Goal: Task Accomplishment & Management: Complete application form

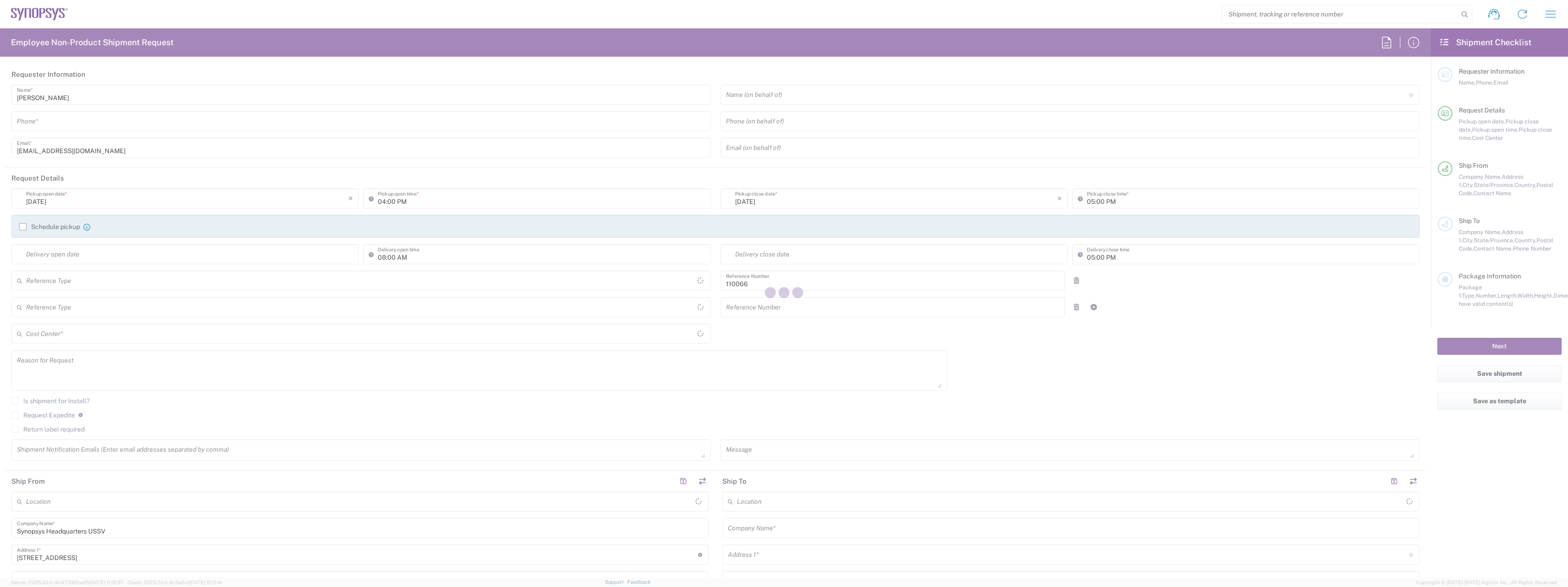
type input "[GEOGRAPHIC_DATA]"
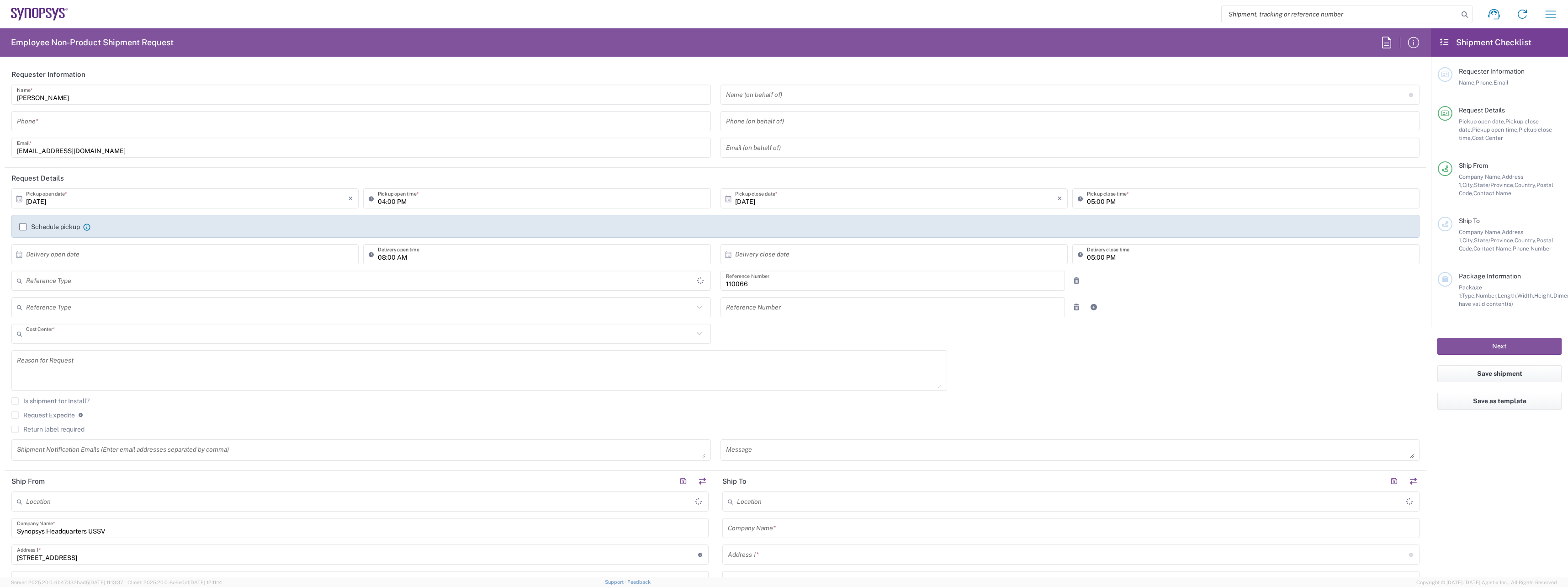
type input "US01, CIO, IT, ESS2 110066"
type input "Delivered at Place"
type input "Department"
type input "[US_STATE]"
type input "[GEOGRAPHIC_DATA]"
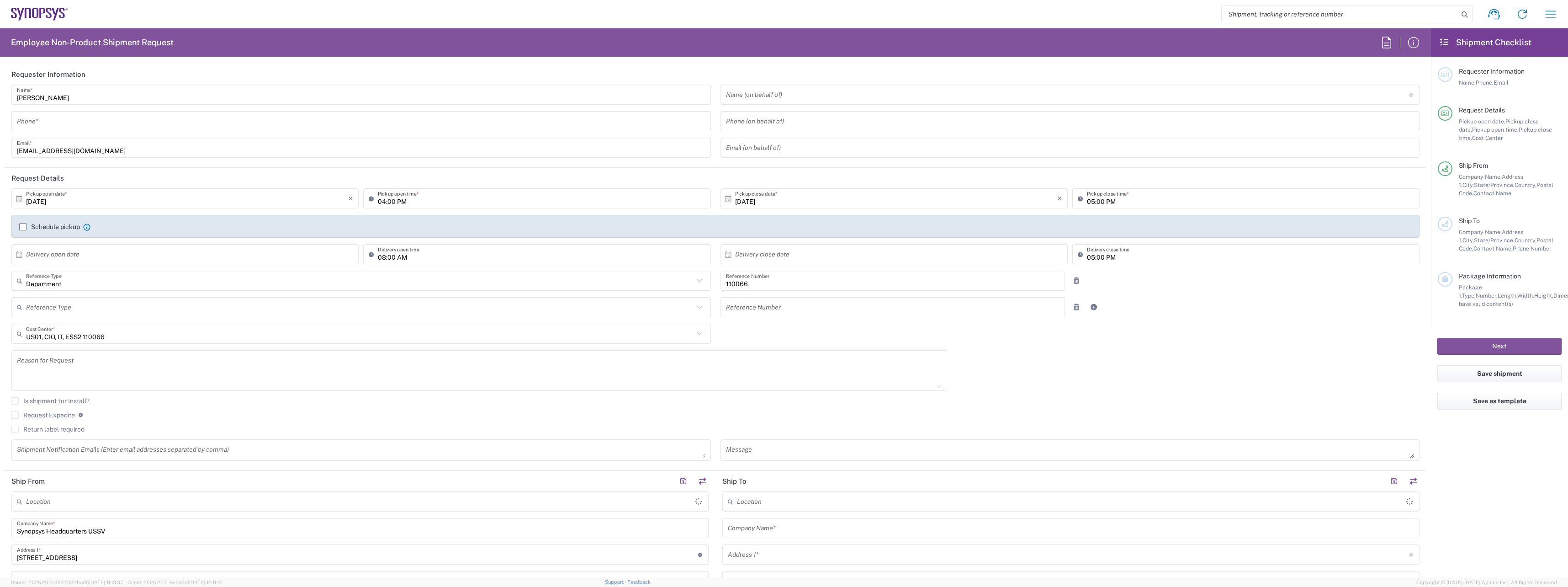
click at [121, 124] on input "tel" at bounding box center [361, 121] width 688 height 16
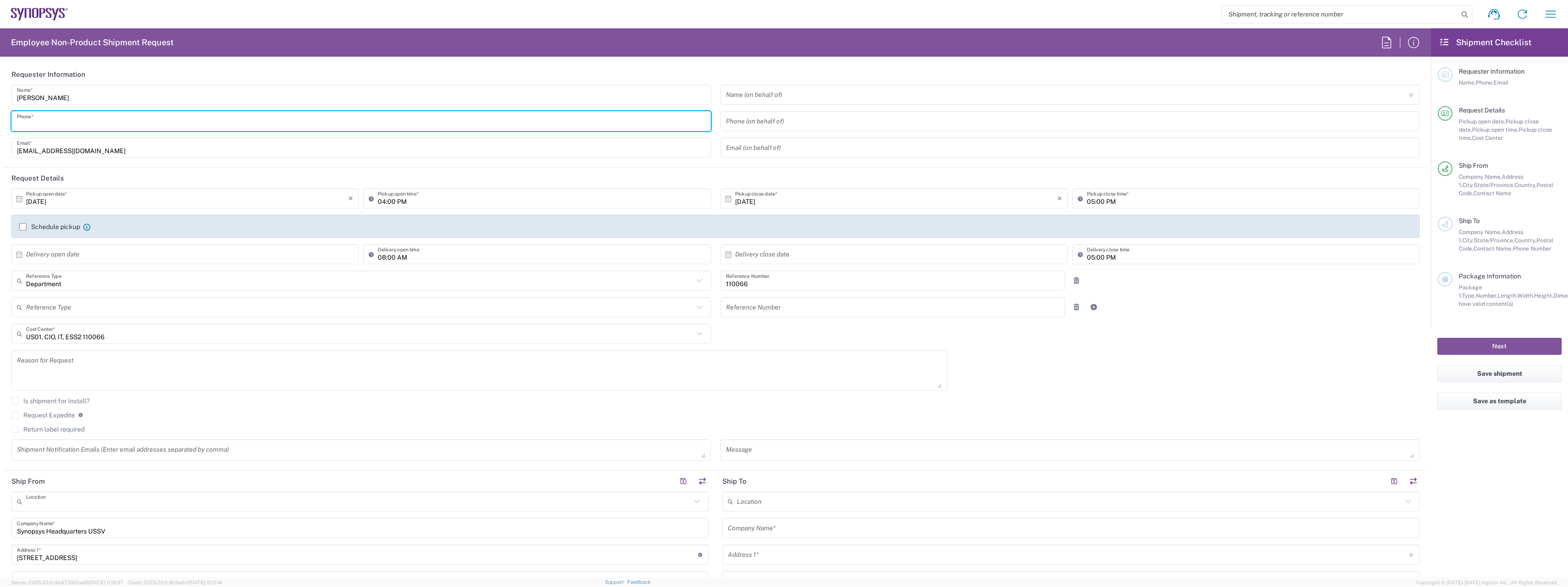
type input "Headquarters USSV"
type input "6692463765"
drag, startPoint x: 765, startPoint y: 332, endPoint x: 443, endPoint y: 359, distance: 323.1
click at [765, 332] on div "10/06/2025 × Pickup open date * Cancel Apply 04:00 PM Pickup open time * 10/06/…" at bounding box center [715, 328] width 1418 height 279
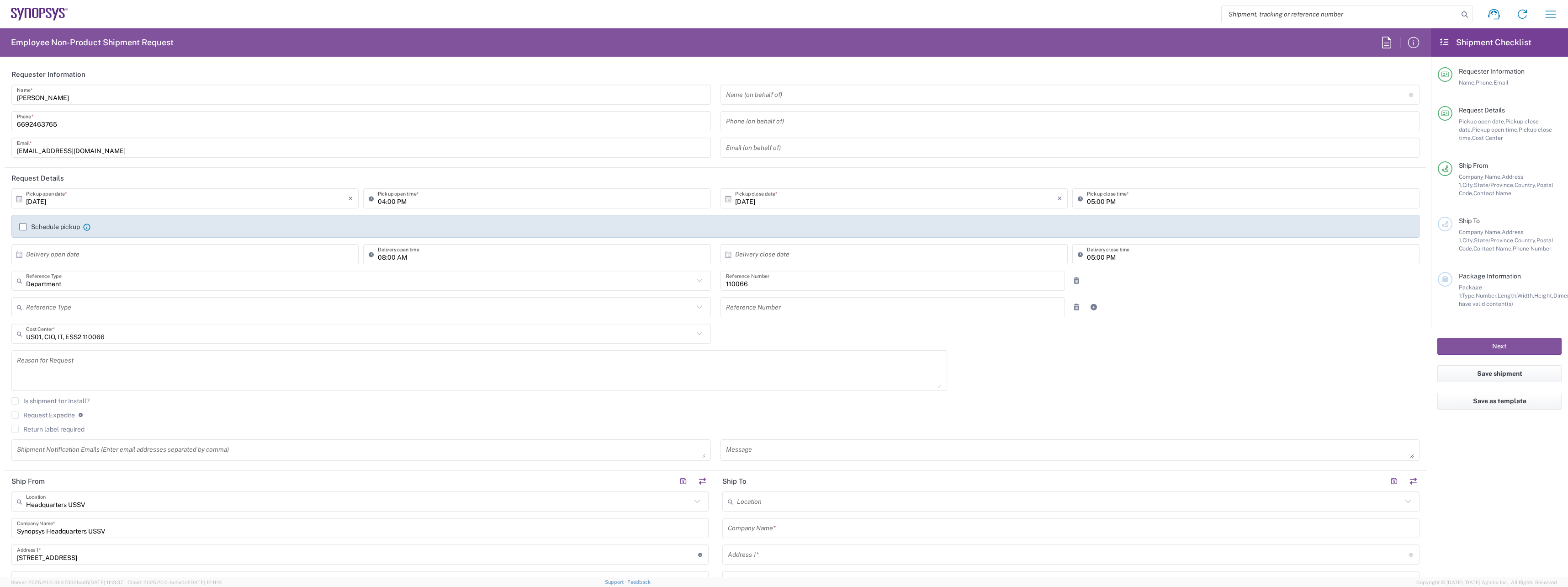
click at [17, 430] on label "Return label required" at bounding box center [48, 429] width 73 height 7
click at [15, 429] on input "Return label required" at bounding box center [15, 429] width 0 height 0
click at [65, 451] on input "Vendor *" at bounding box center [360, 457] width 668 height 15
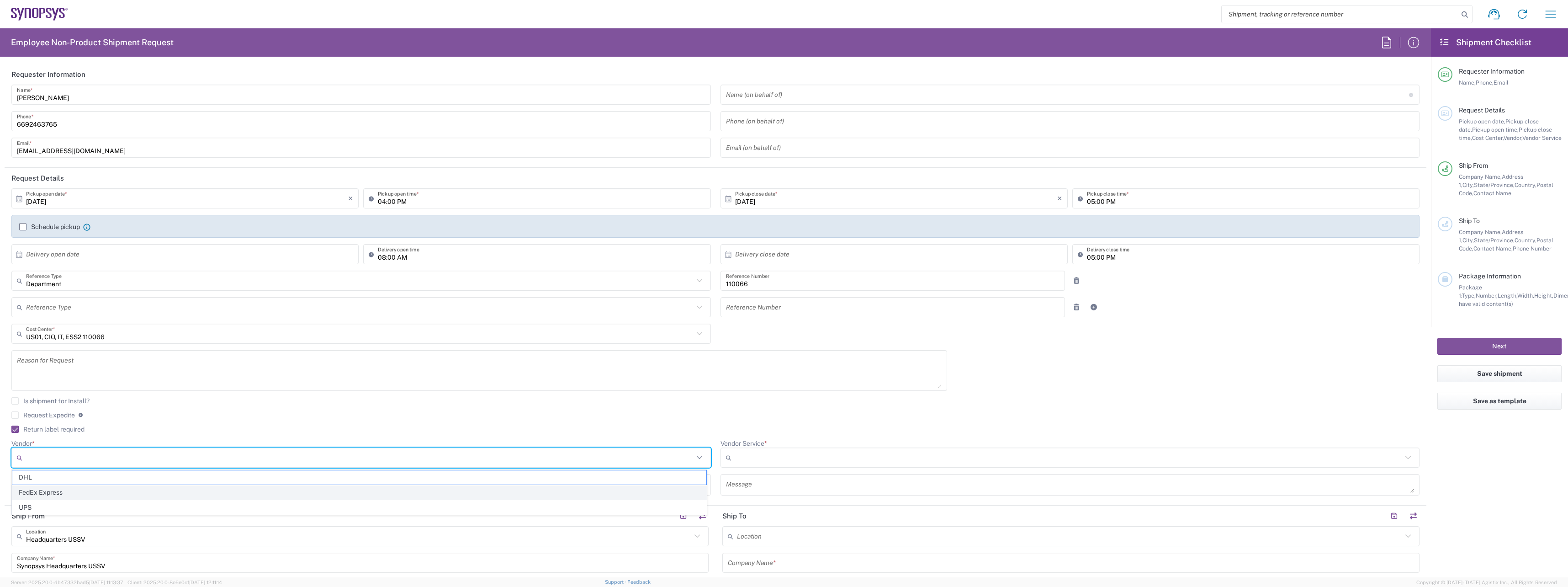
click at [63, 491] on span "FedEx Express" at bounding box center [359, 492] width 694 height 14
type input "FedEx Express"
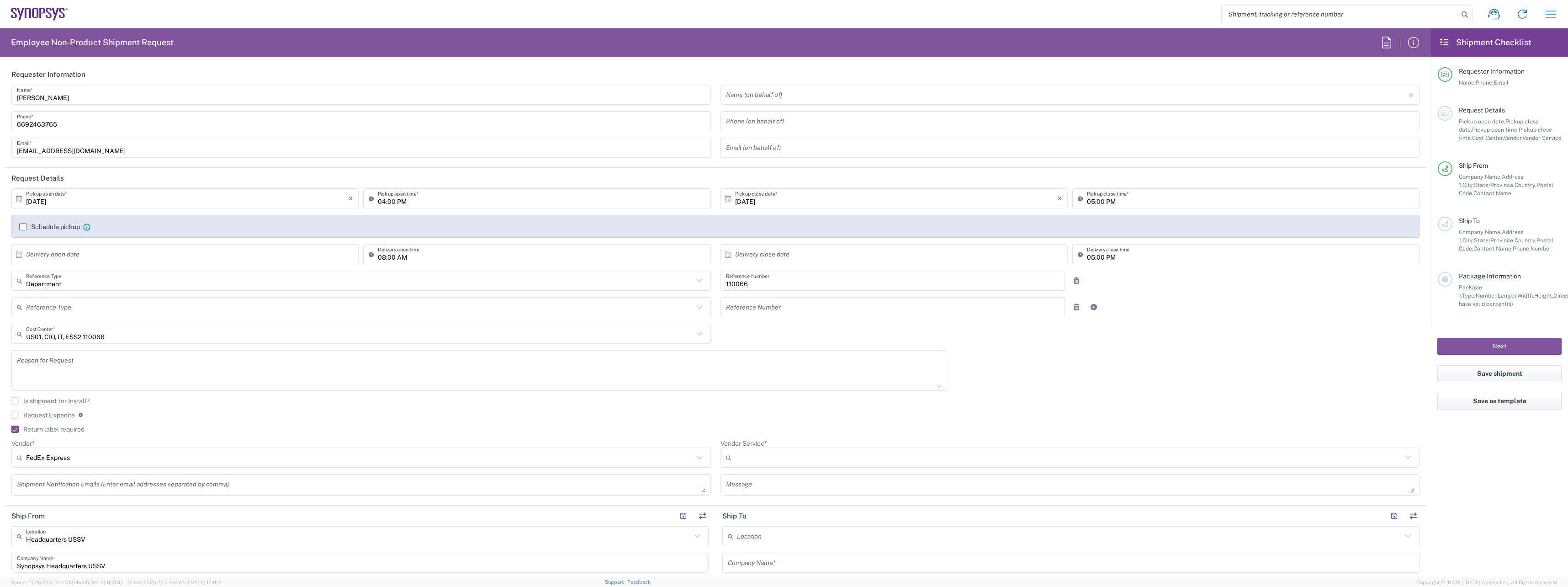
click at [862, 455] on input "Vendor Service *" at bounding box center [1069, 457] width 668 height 15
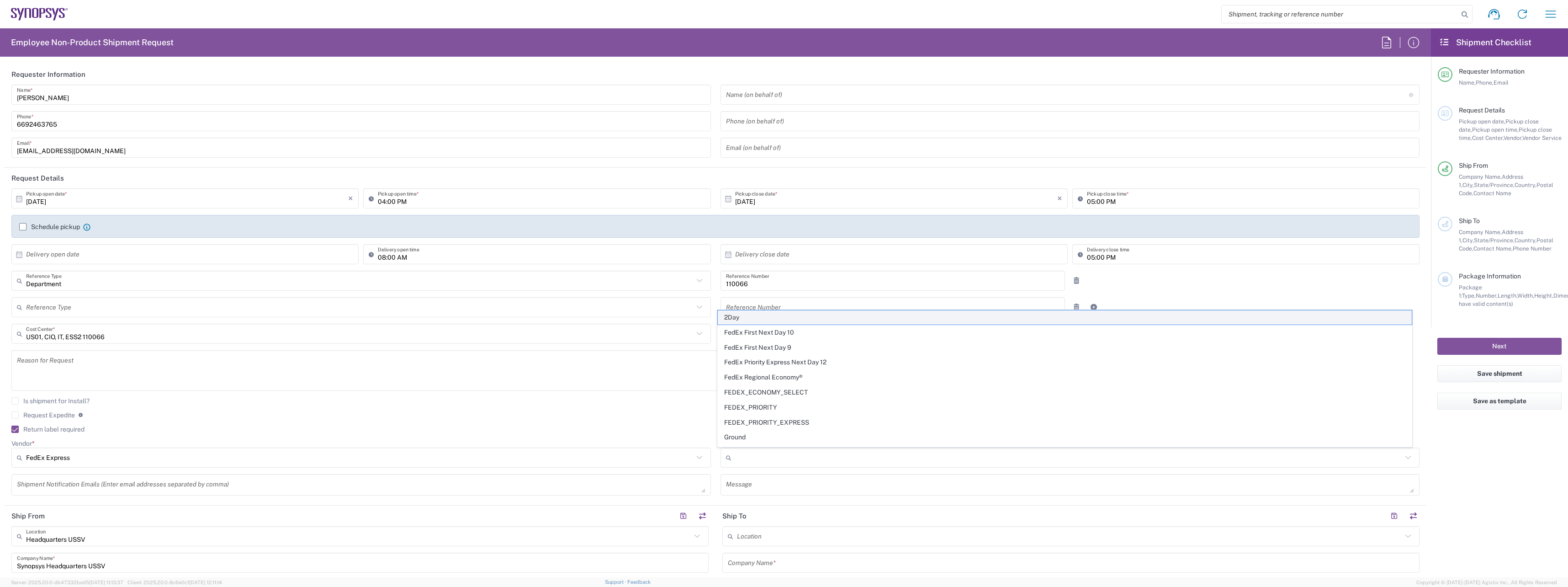
click at [770, 314] on span "2Day" at bounding box center [1065, 317] width 694 height 14
type input "2Day"
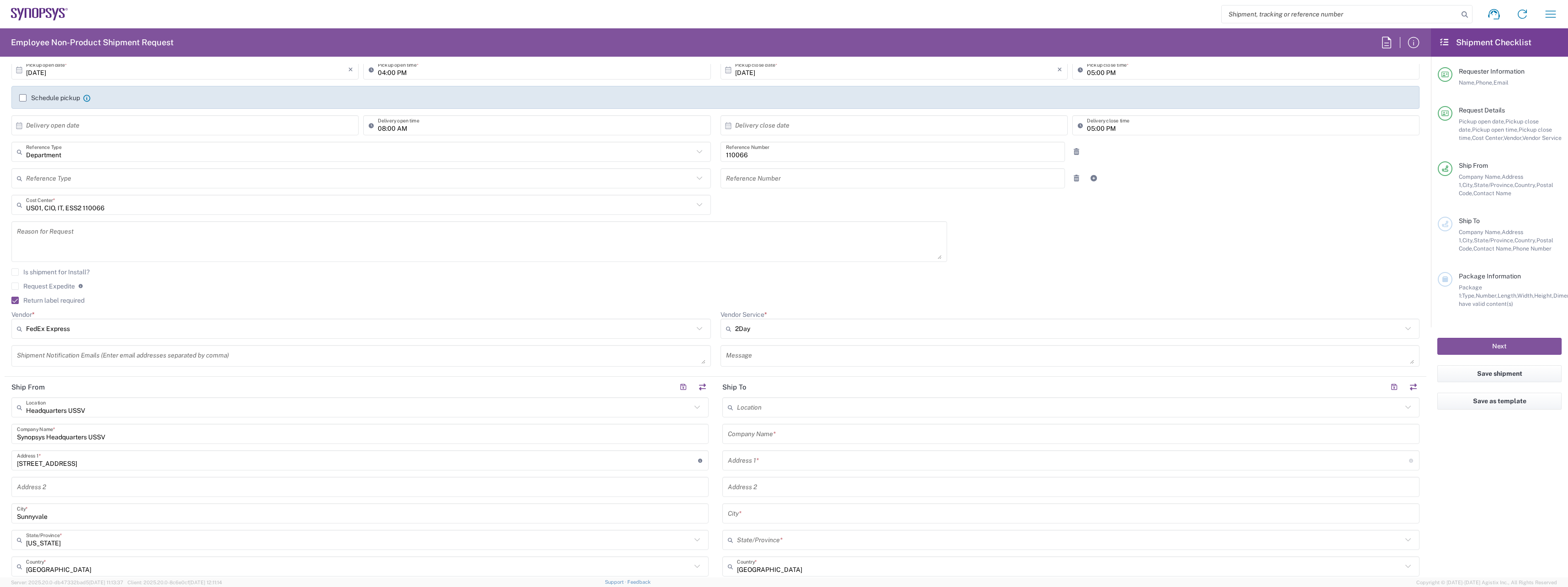
scroll to position [274, 0]
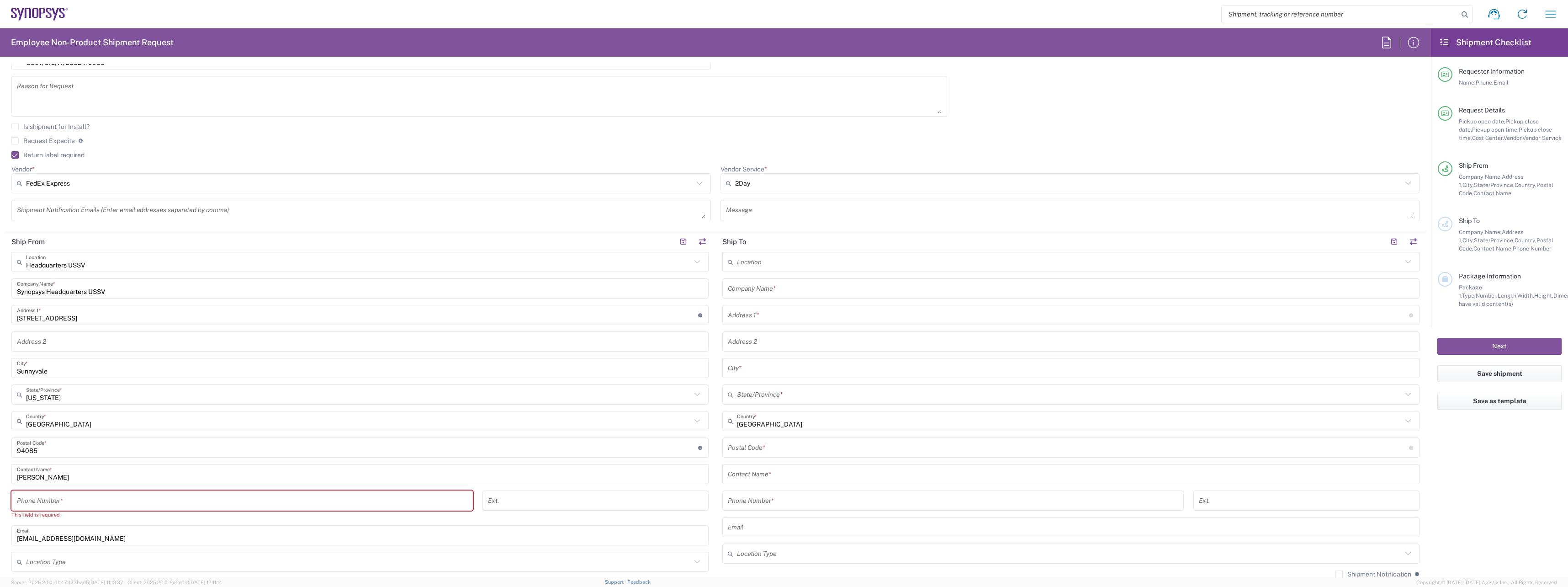
click at [125, 503] on input "tel" at bounding box center [242, 501] width 450 height 16
type input "6692463765"
drag, startPoint x: 816, startPoint y: 279, endPoint x: 818, endPoint y: 287, distance: 8.2
click at [816, 279] on div "Company Name *" at bounding box center [1071, 288] width 697 height 20
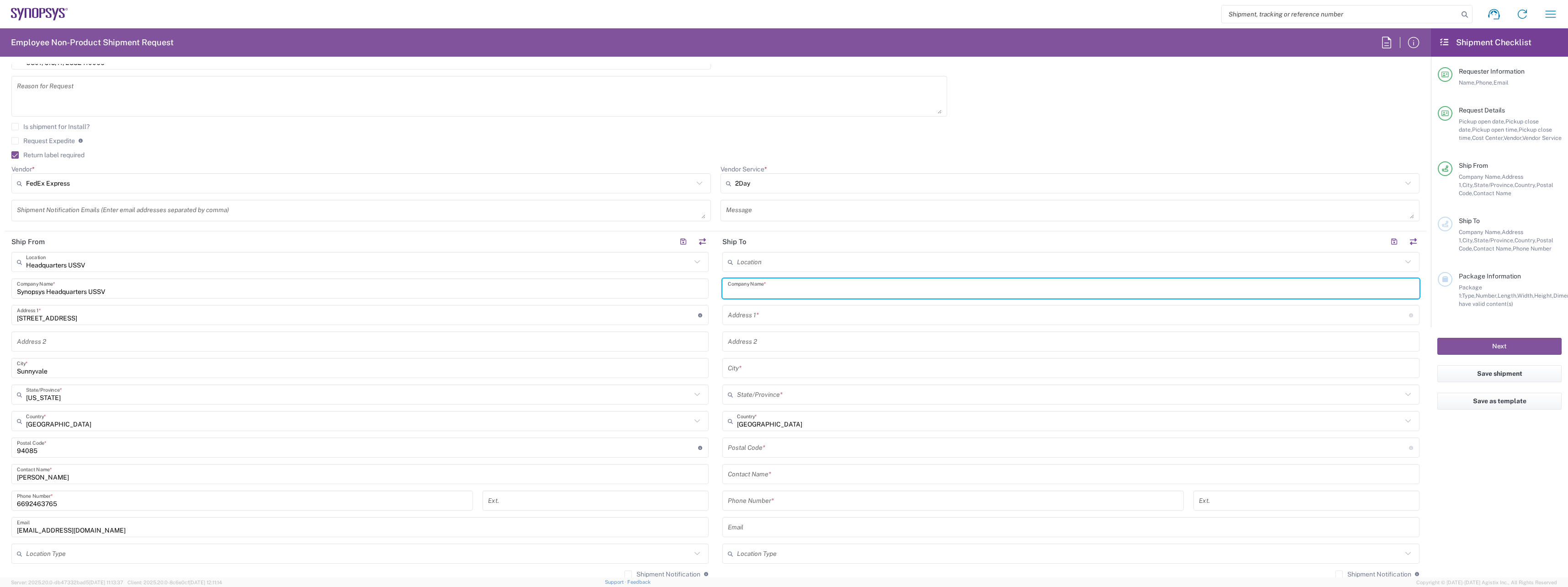
click at [818, 290] on input "text" at bounding box center [1071, 289] width 686 height 16
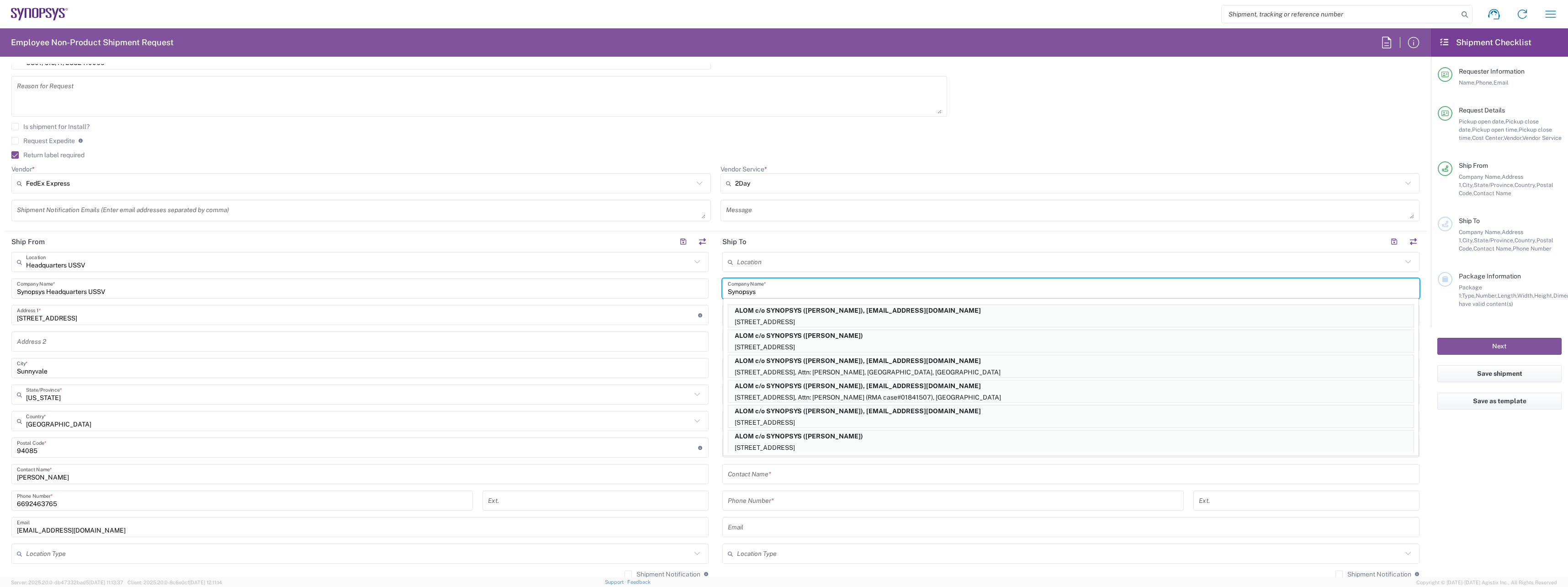
type input "Synopsys"
drag, startPoint x: 950, startPoint y: 530, endPoint x: 906, endPoint y: 498, distance: 54.4
click at [950, 530] on input "text" at bounding box center [1071, 527] width 686 height 16
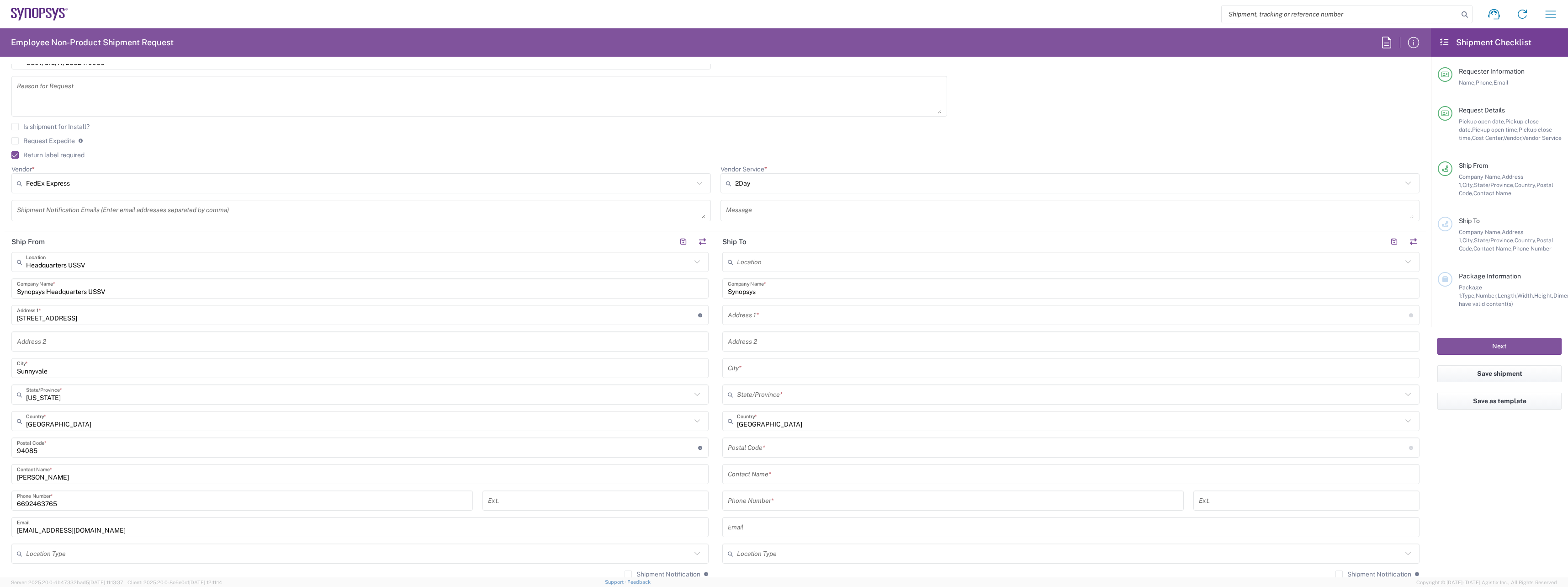
click at [784, 314] on input "text" at bounding box center [1068, 315] width 681 height 16
paste input "6 Sandlewood Cir"
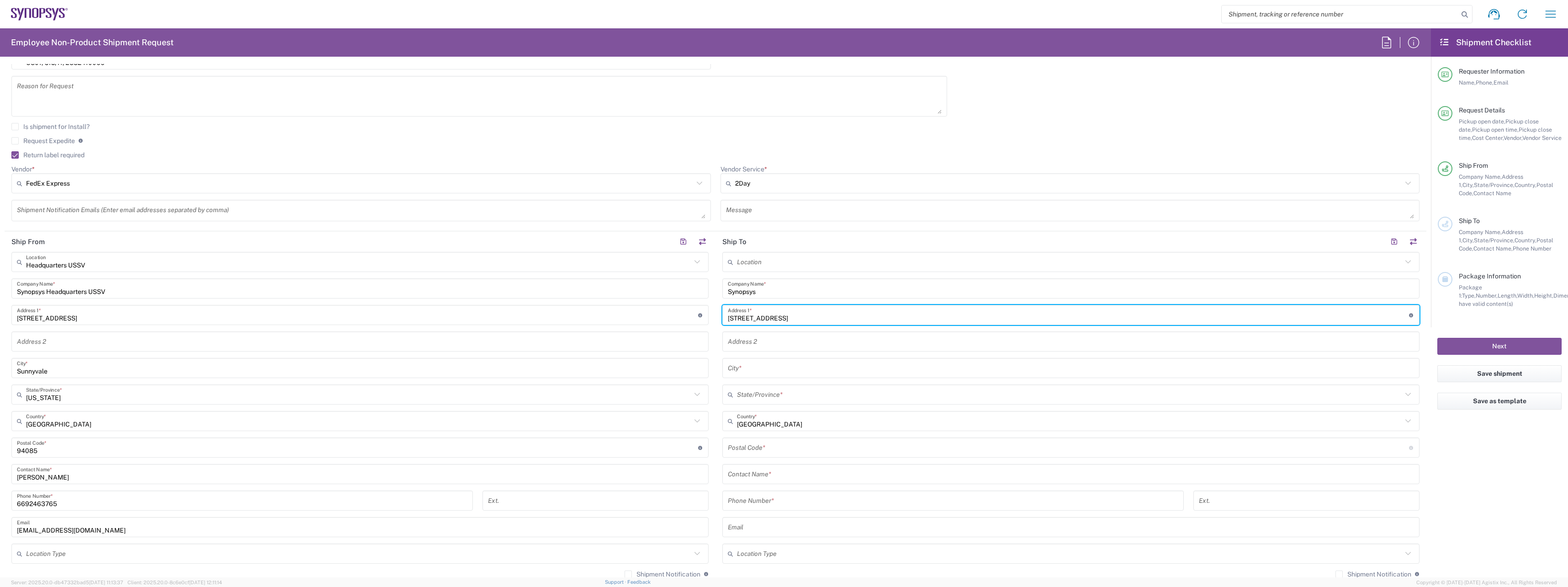
type input "6 Sandlewood Cir"
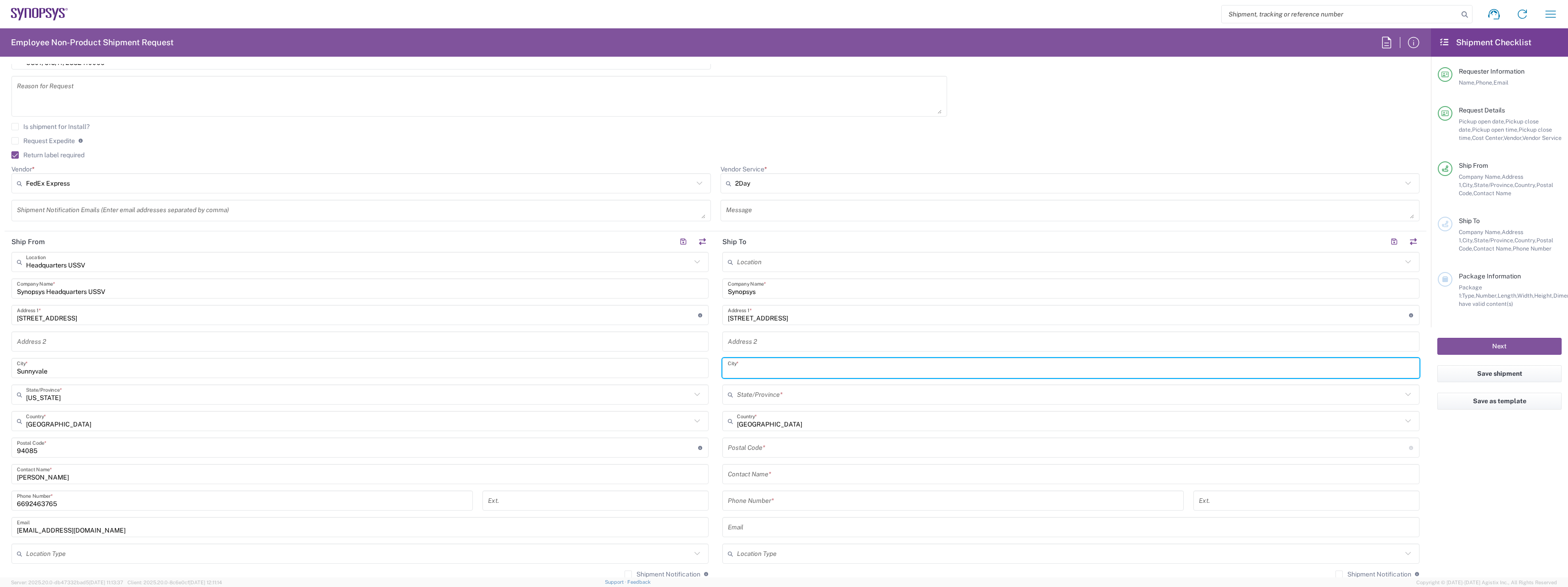
click at [755, 370] on input "text" at bounding box center [1071, 368] width 686 height 16
paste input "Hopewell Junction"
type input "Hopewell Junction"
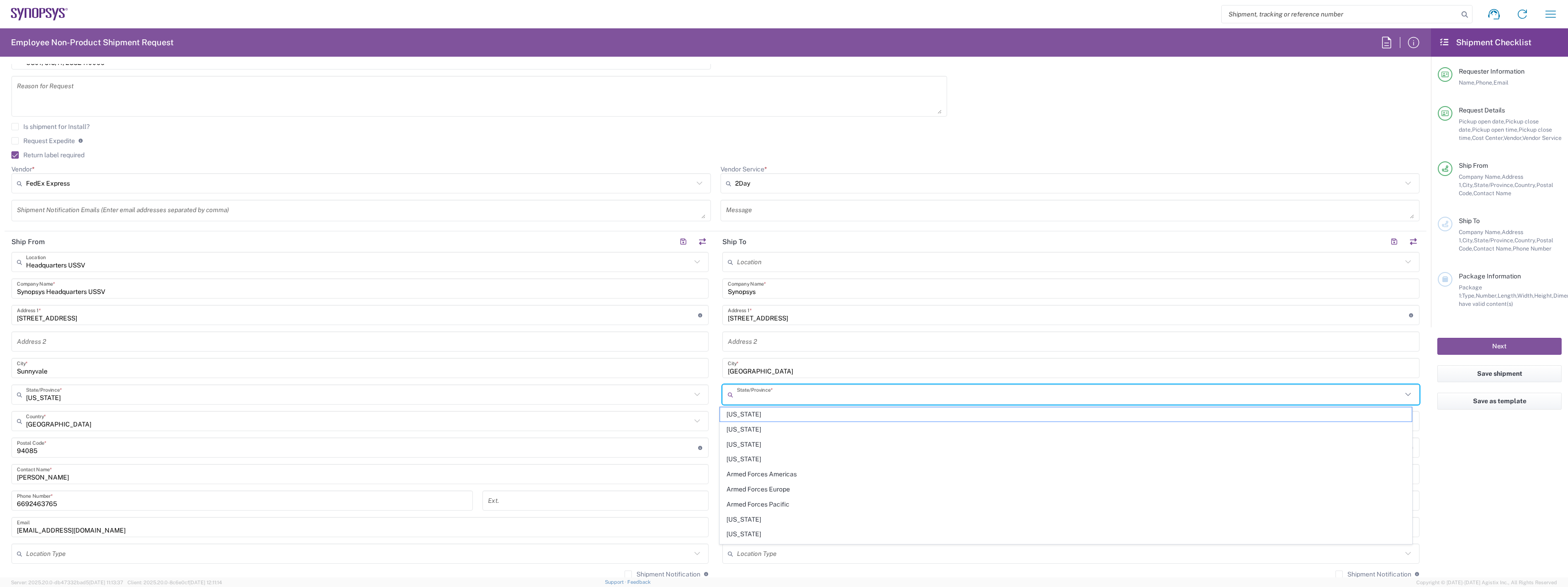
click at [772, 387] on input "text" at bounding box center [1069, 395] width 665 height 16
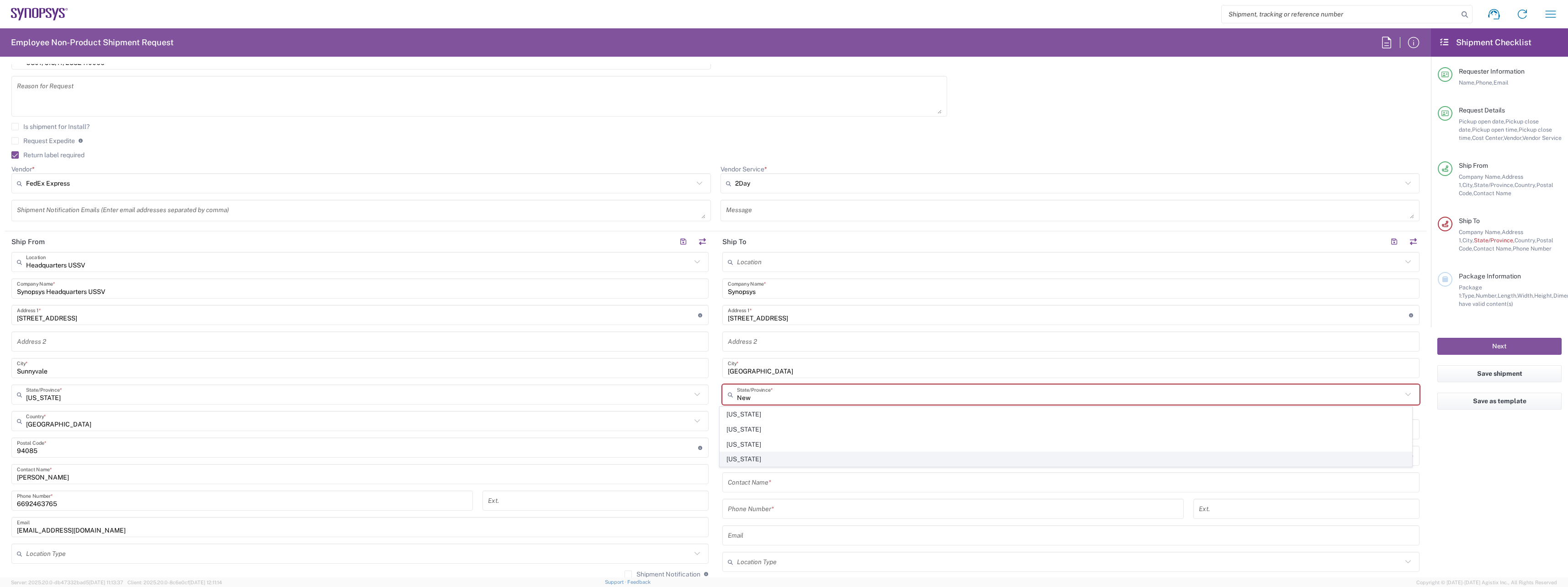
click at [735, 457] on span "New York" at bounding box center [1066, 459] width 692 height 14
type input "New York"
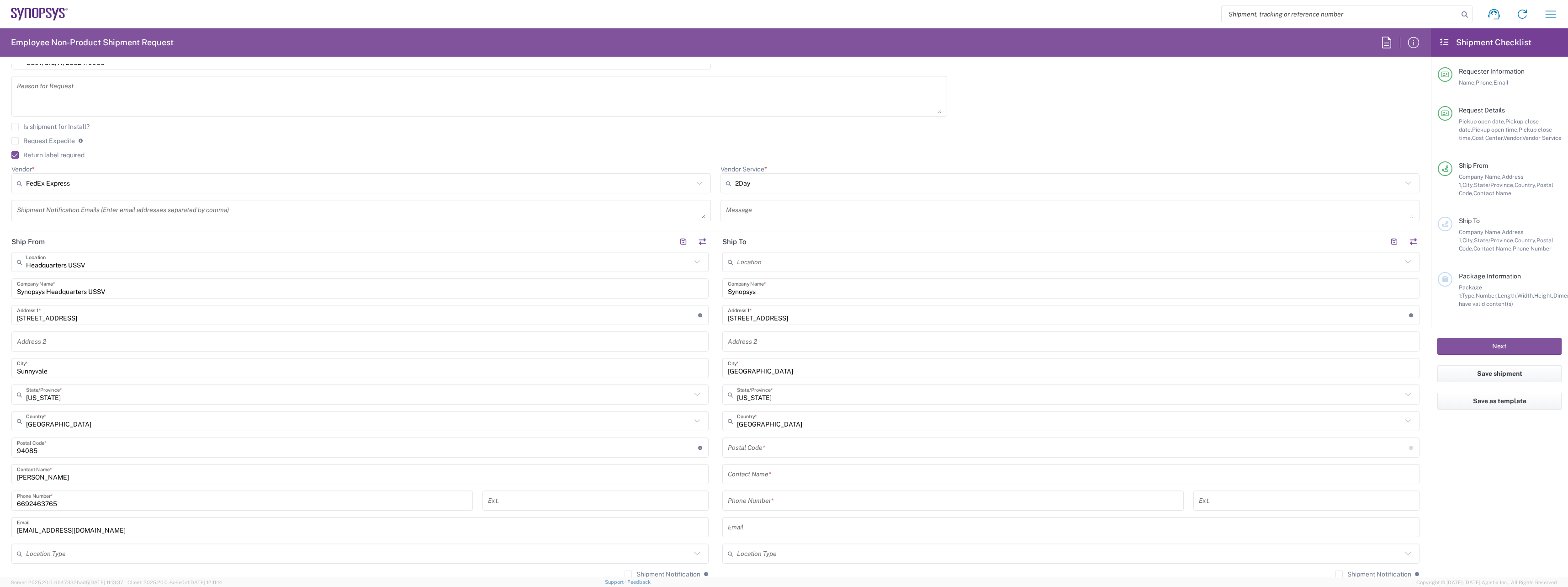
click at [829, 447] on input "undefined" at bounding box center [1068, 448] width 681 height 16
paste input "12533"
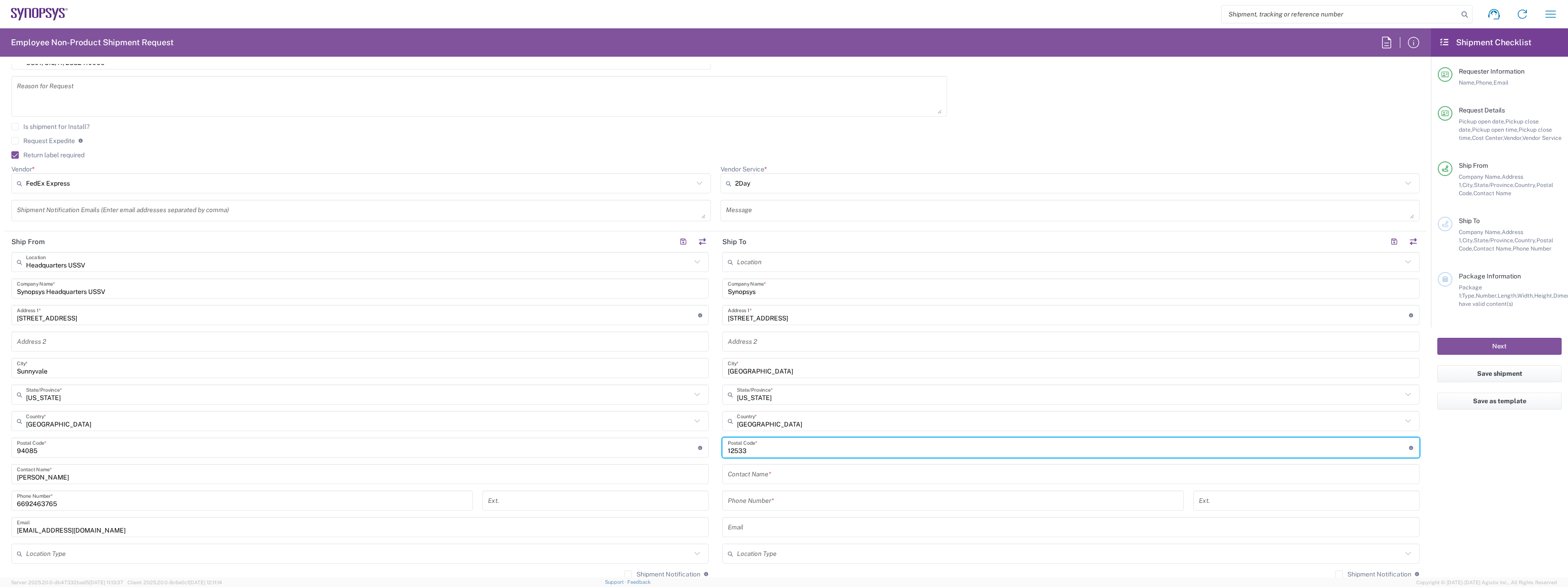
type input "12533"
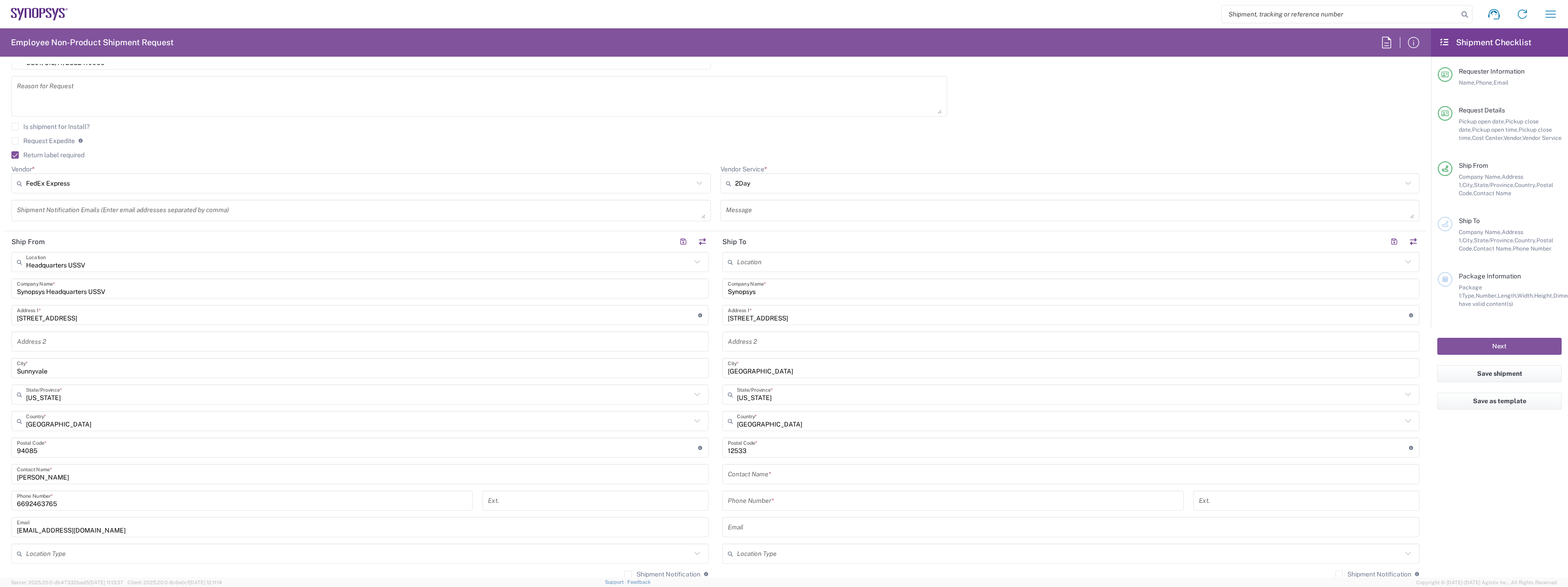
drag, startPoint x: 777, startPoint y: 476, endPoint x: 828, endPoint y: 459, distance: 53.8
click at [777, 476] on input "text" at bounding box center [1071, 474] width 686 height 16
paste input "Julie Mogul"
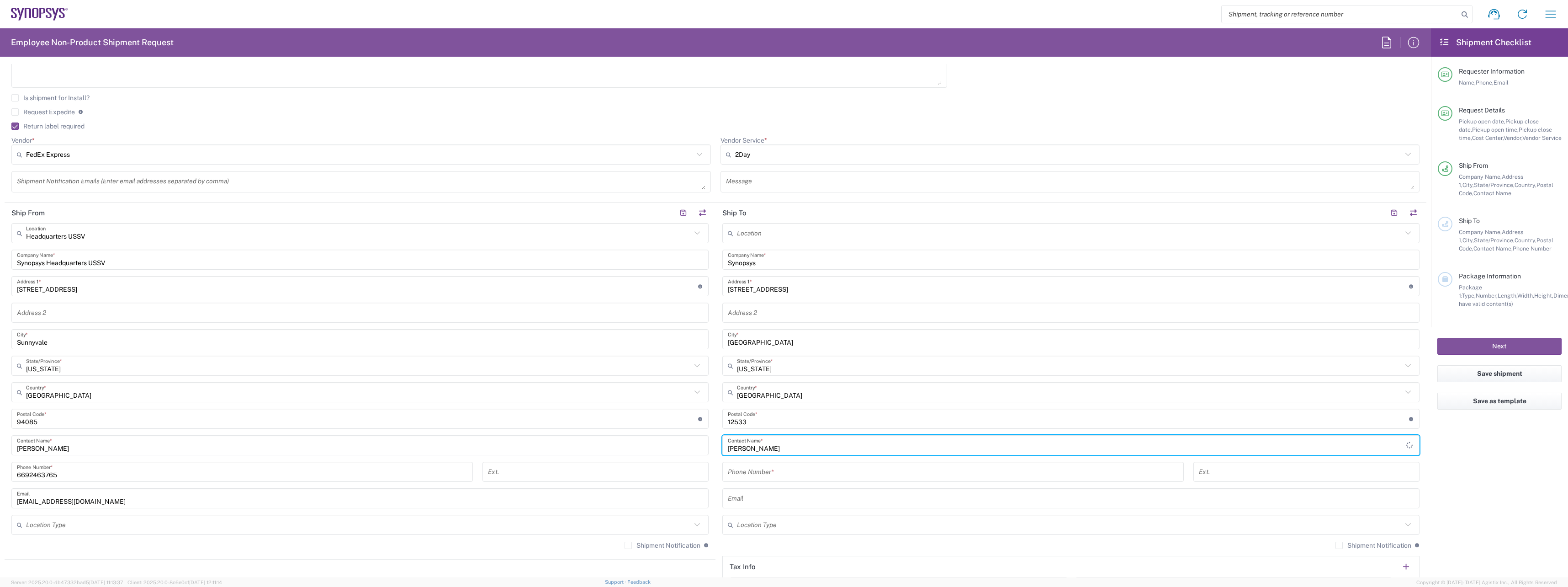
scroll to position [365, 0]
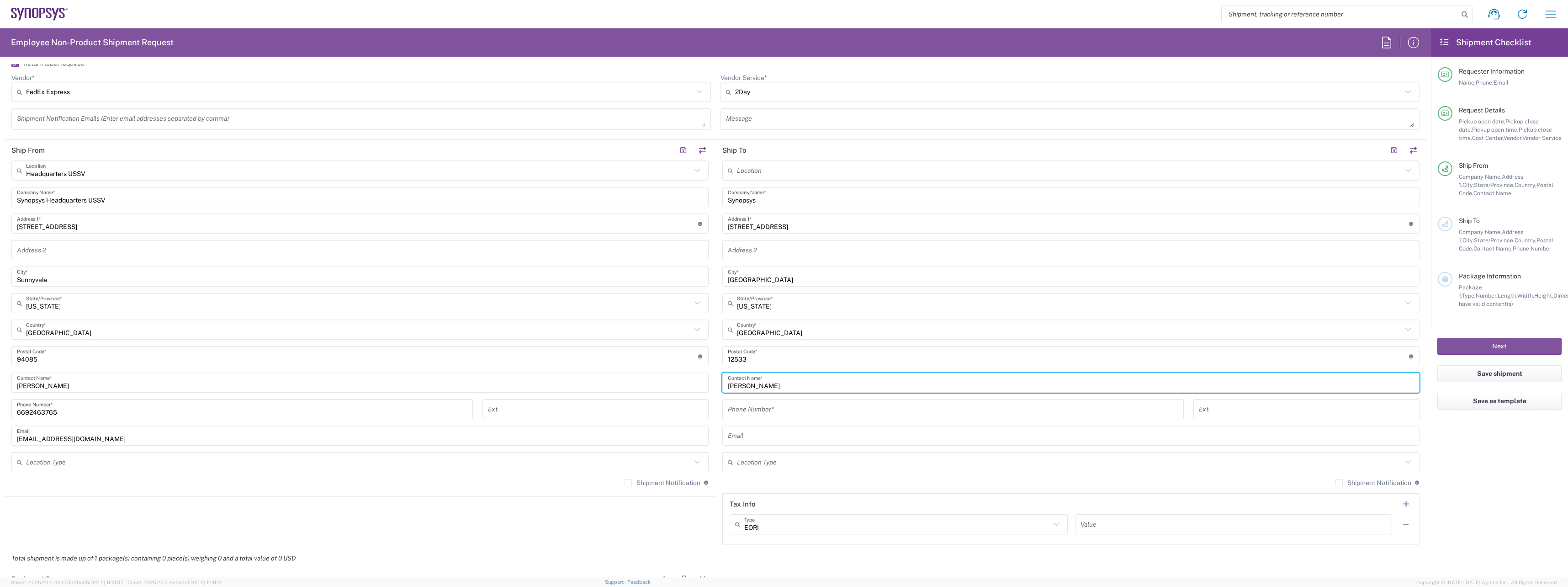
type input "Julie Mogul"
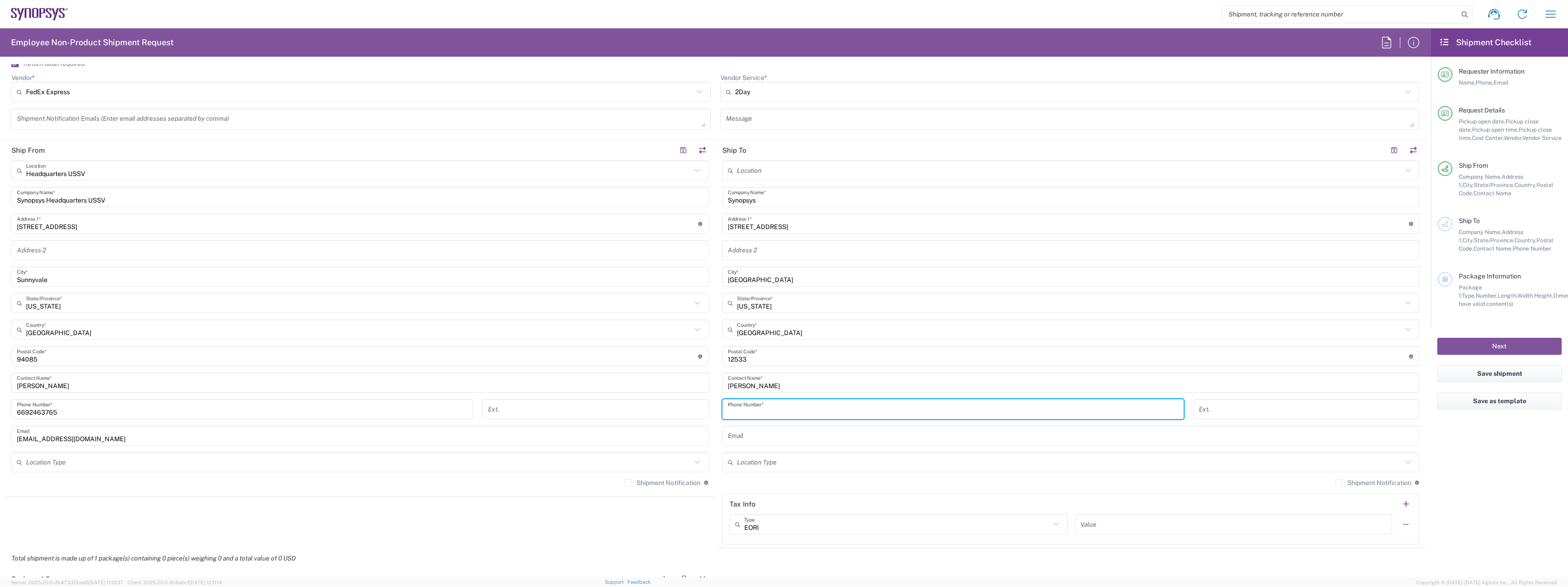
click at [805, 410] on input "tel" at bounding box center [953, 409] width 450 height 16
paste input "+1.917.728.2797"
type input "9177282797"
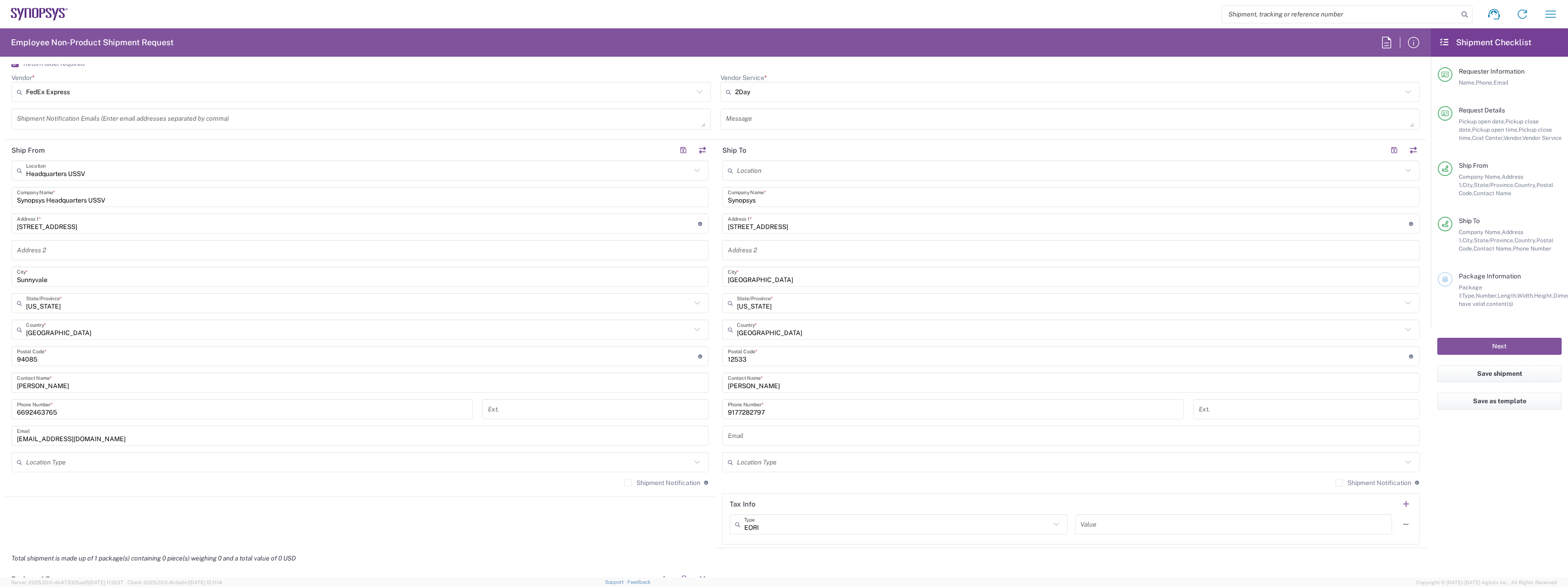
click at [840, 437] on input "text" at bounding box center [1071, 436] width 686 height 16
paste input "mogul@synopsys.com"
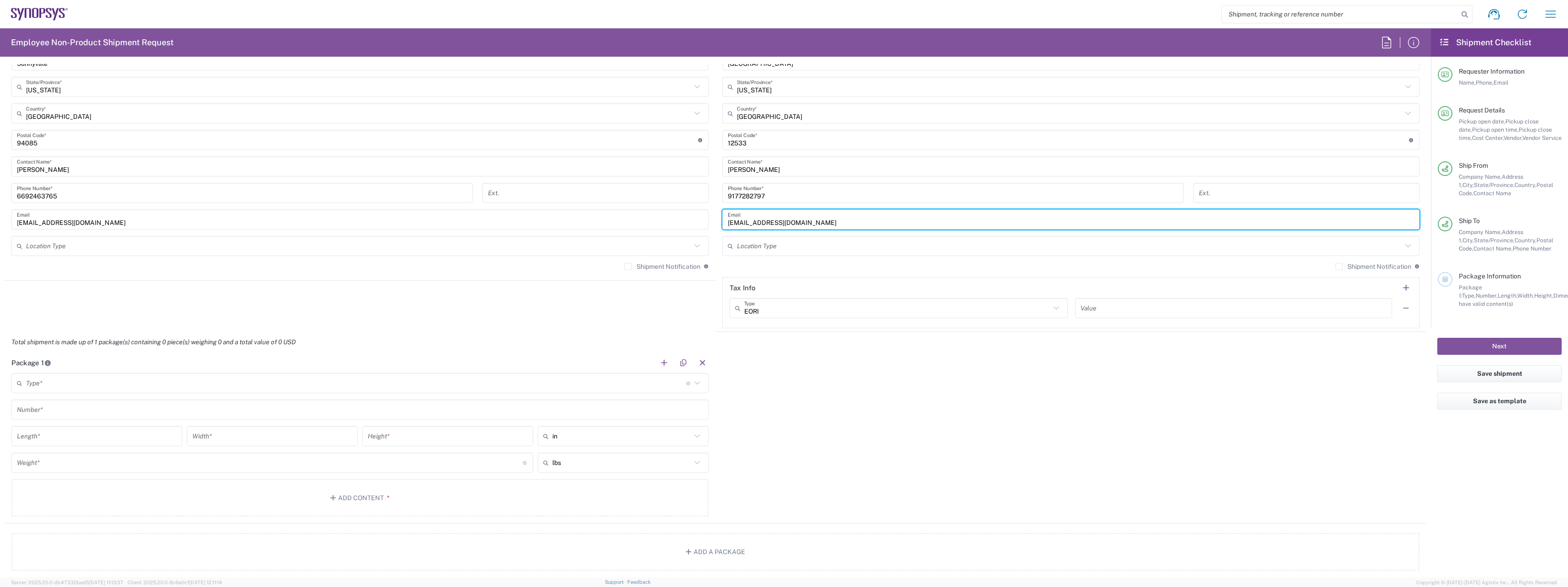
scroll to position [594, 0]
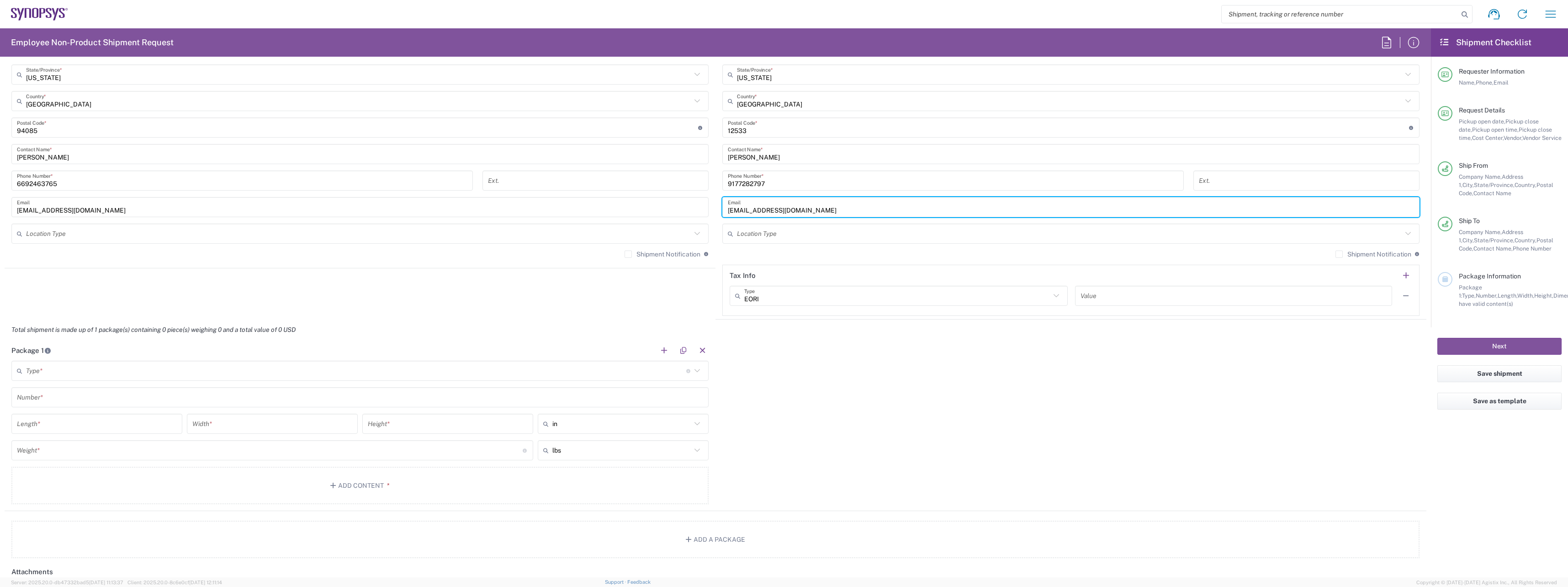
type input "mogul@synopsys.com"
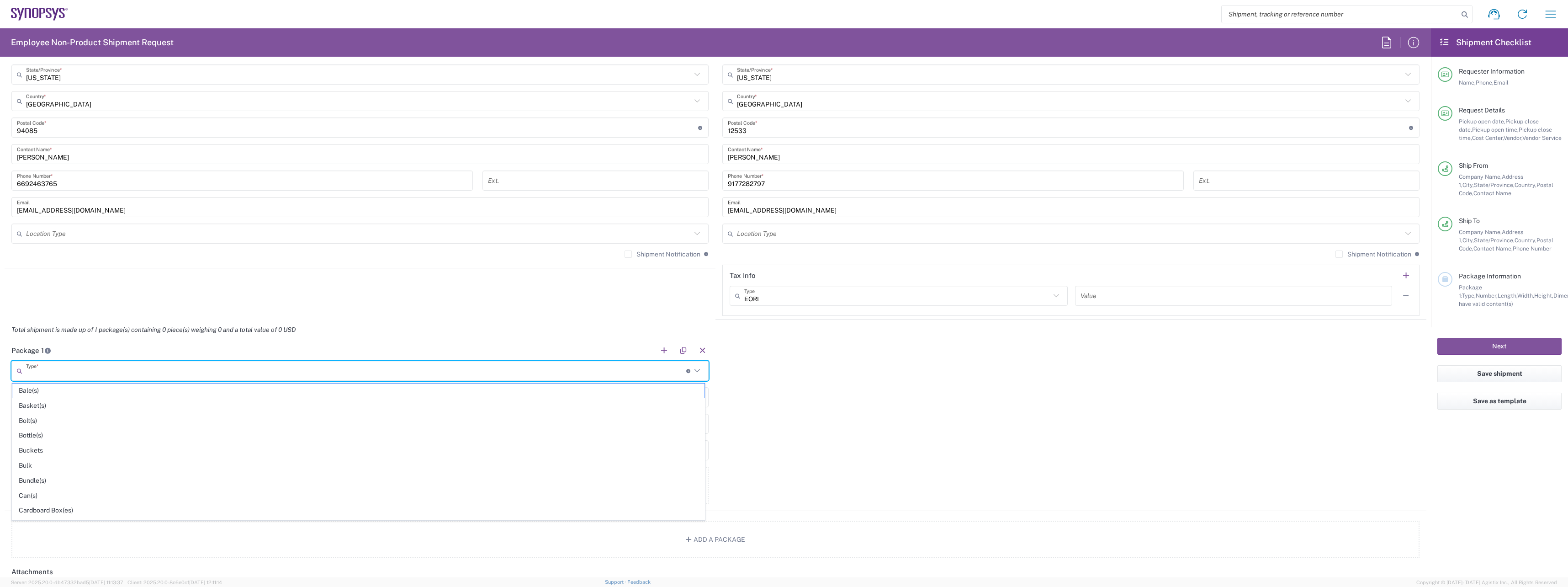
click at [83, 365] on input "text" at bounding box center [356, 371] width 660 height 16
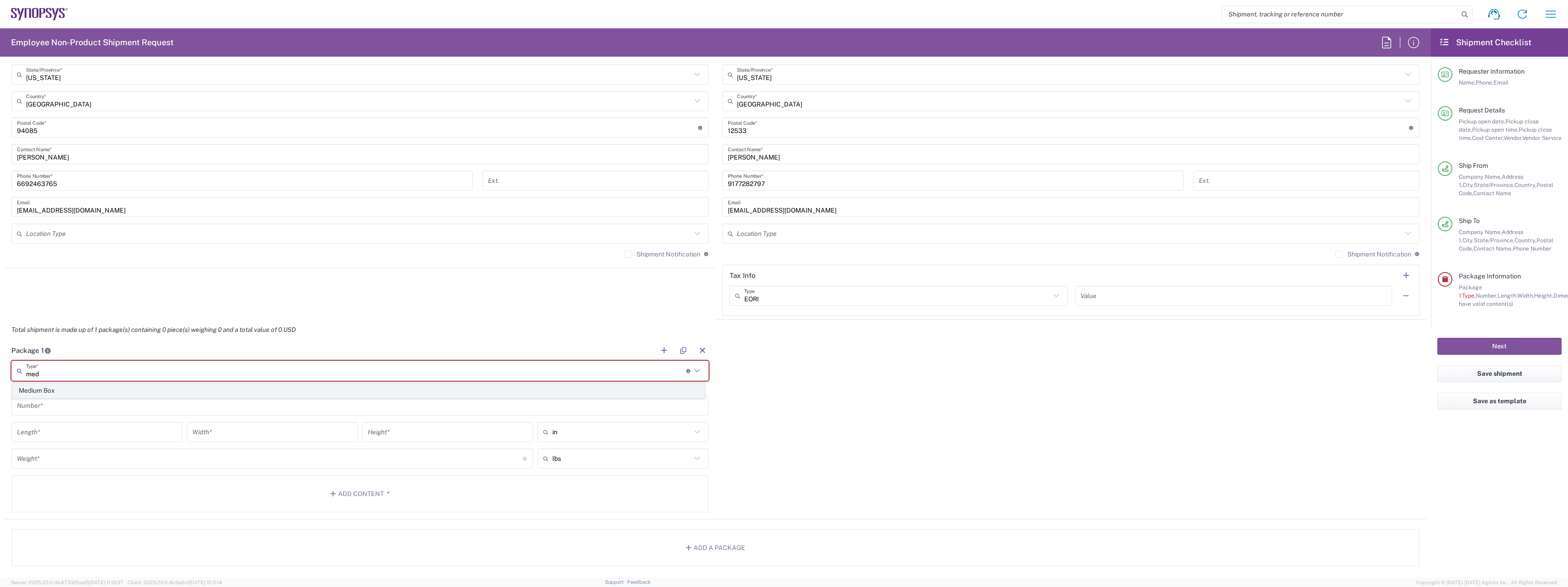
click at [72, 393] on span "Medium Box" at bounding box center [358, 390] width 692 height 14
type input "Medium Box"
type input "13"
type input "11.5"
type input "2.5"
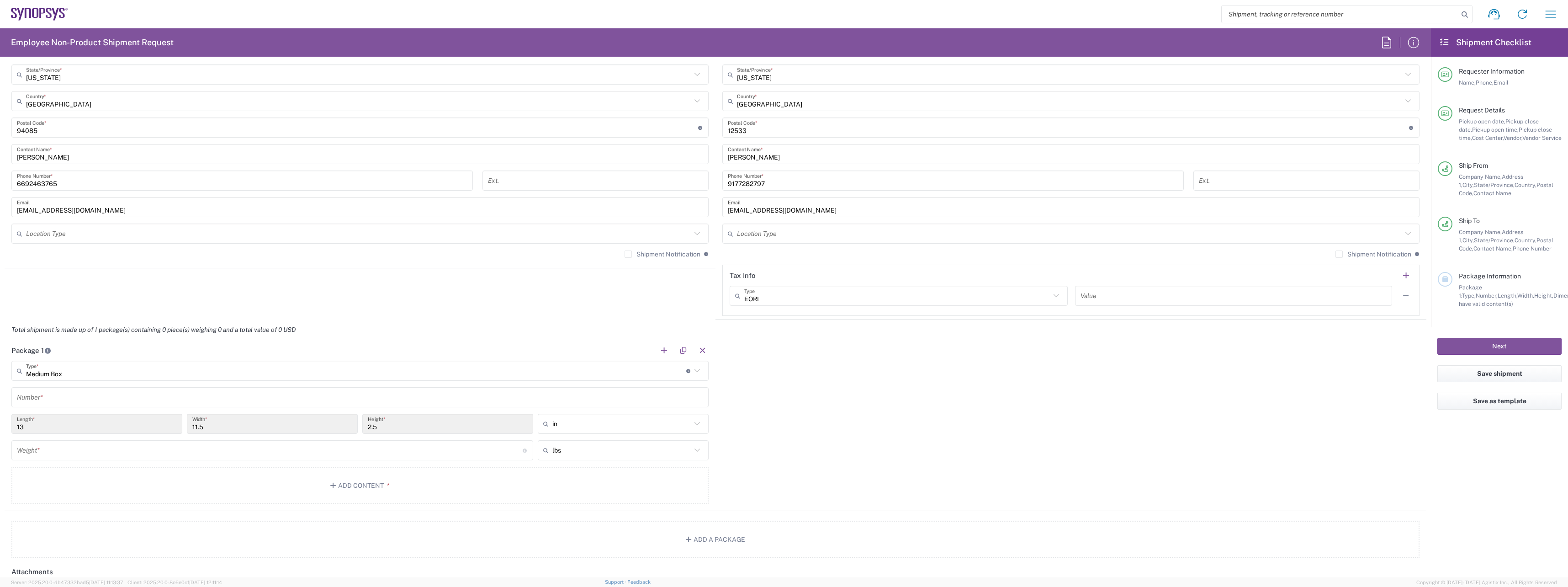
click at [89, 397] on input "text" at bounding box center [360, 397] width 686 height 16
type input "1"
click at [105, 451] on input "number" at bounding box center [270, 451] width 506 height 16
type input "8"
click at [295, 488] on button "Add Content *" at bounding box center [360, 485] width 697 height 38
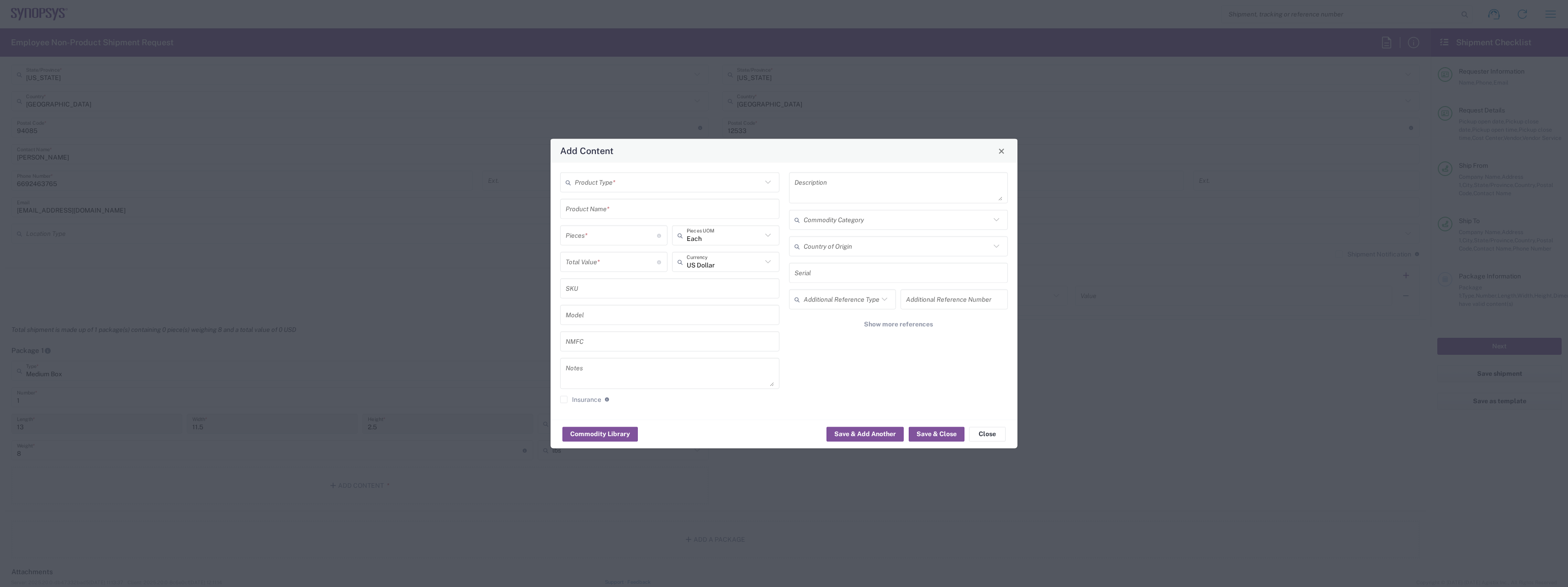
click at [770, 183] on icon at bounding box center [768, 183] width 12 height 12
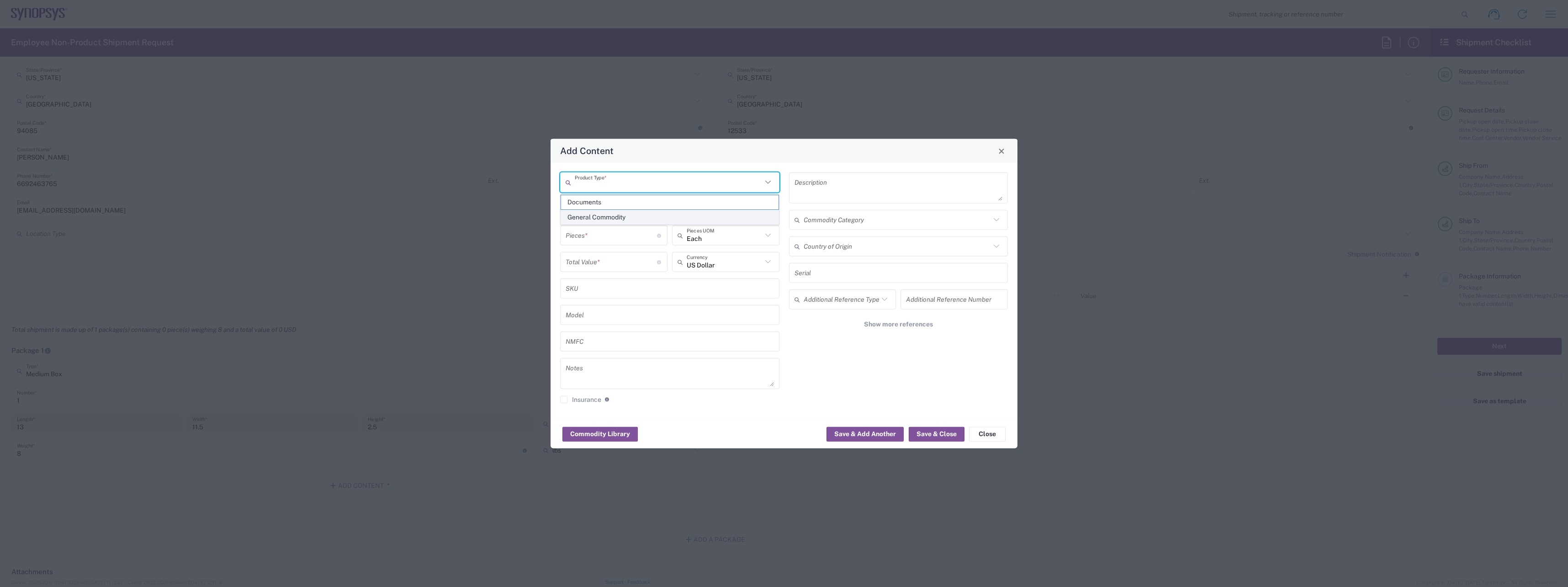
click at [659, 215] on span "General Commodity" at bounding box center [670, 217] width 217 height 14
type input "General Commodity"
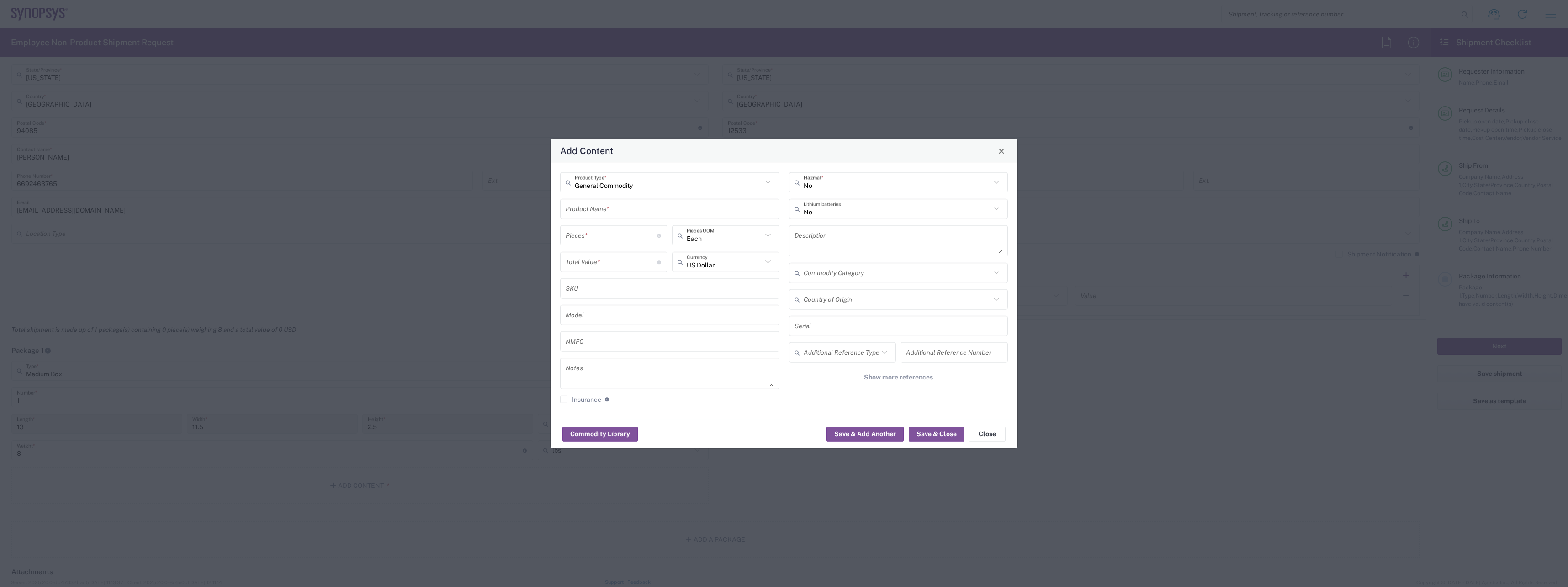
click at [617, 214] on input "text" at bounding box center [670, 209] width 208 height 16
click at [624, 227] on div "HP Elitebook Laptop" at bounding box center [670, 231] width 217 height 16
type input "HP Elitebook Laptop"
type textarea "HP Elitebook Laptop"
click at [632, 235] on input "number" at bounding box center [611, 235] width 91 height 16
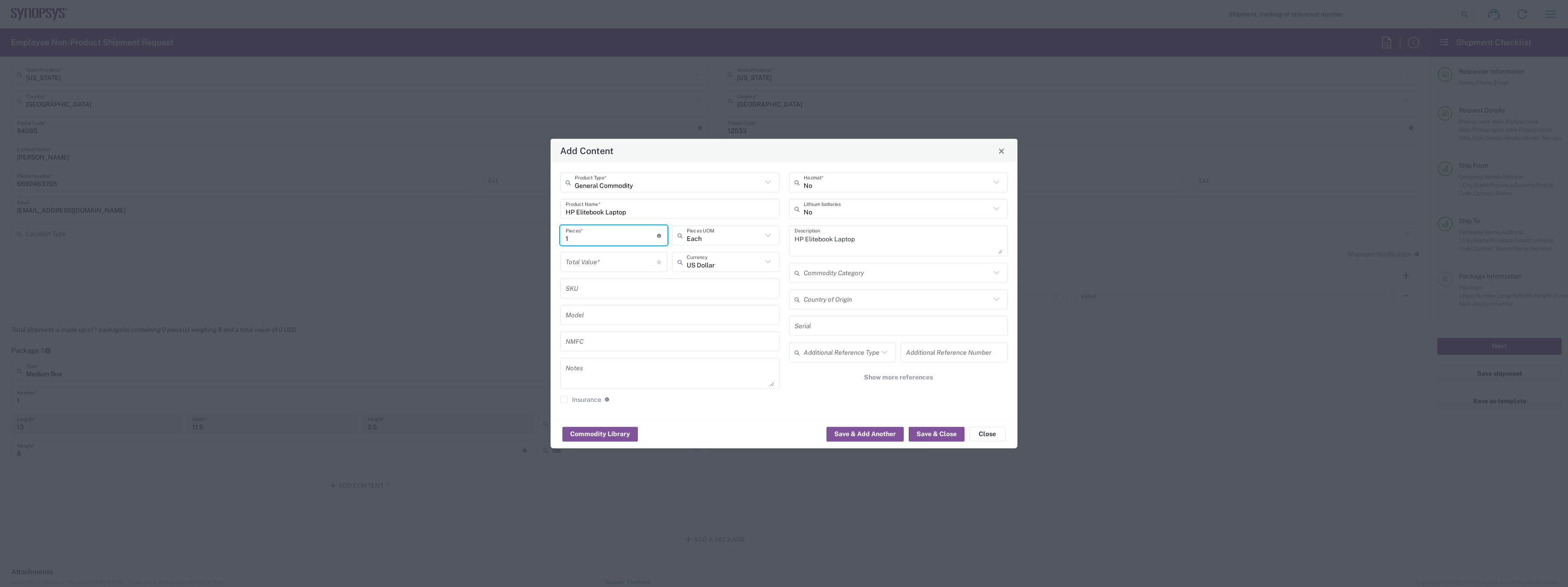
type input "1"
click at [618, 253] on div "Total Value * Total value of all the pieces" at bounding box center [614, 262] width 107 height 20
click at [618, 261] on input "number" at bounding box center [611, 262] width 91 height 16
type input "8"
type input "300"
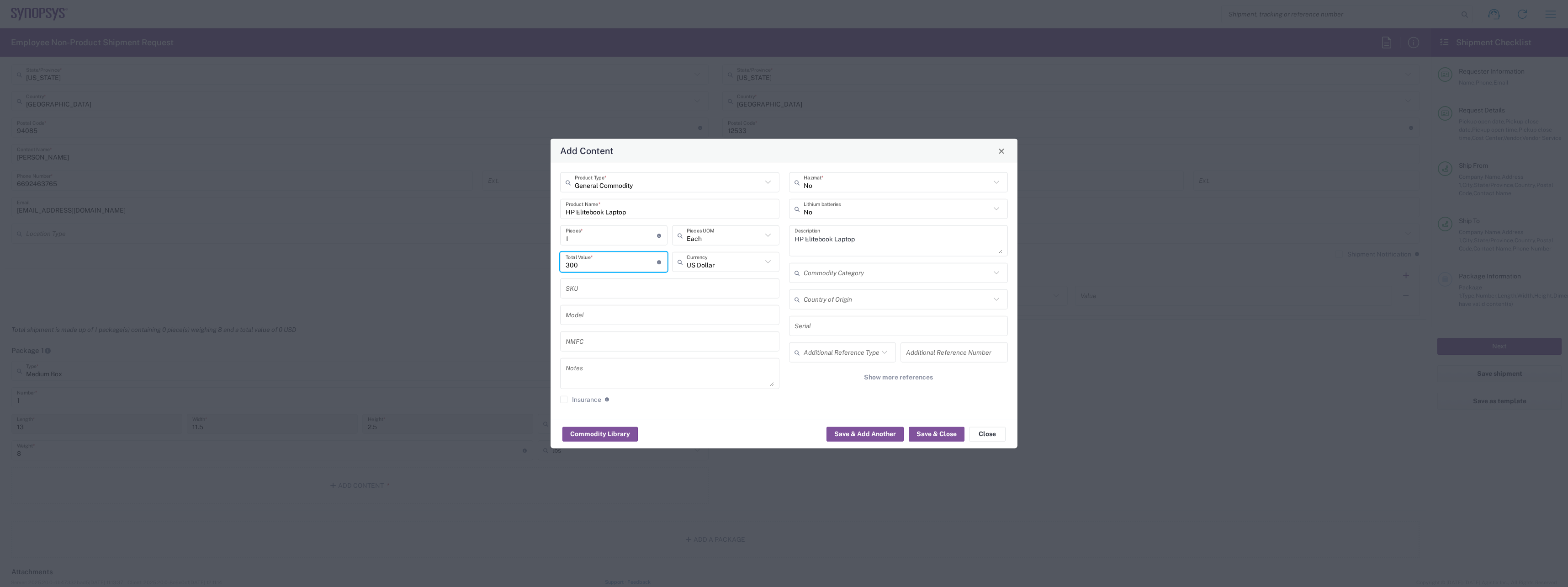
click at [995, 210] on icon at bounding box center [996, 209] width 12 height 12
click at [956, 227] on span "No" at bounding box center [898, 228] width 217 height 14
drag, startPoint x: 952, startPoint y: 238, endPoint x: 691, endPoint y: 227, distance: 261.2
click at [691, 227] on div "General Commodity Product Type * HP Elitebook Laptop Product Name * 1 Pieces * …" at bounding box center [784, 291] width 457 height 237
click at [1001, 211] on icon at bounding box center [996, 209] width 12 height 12
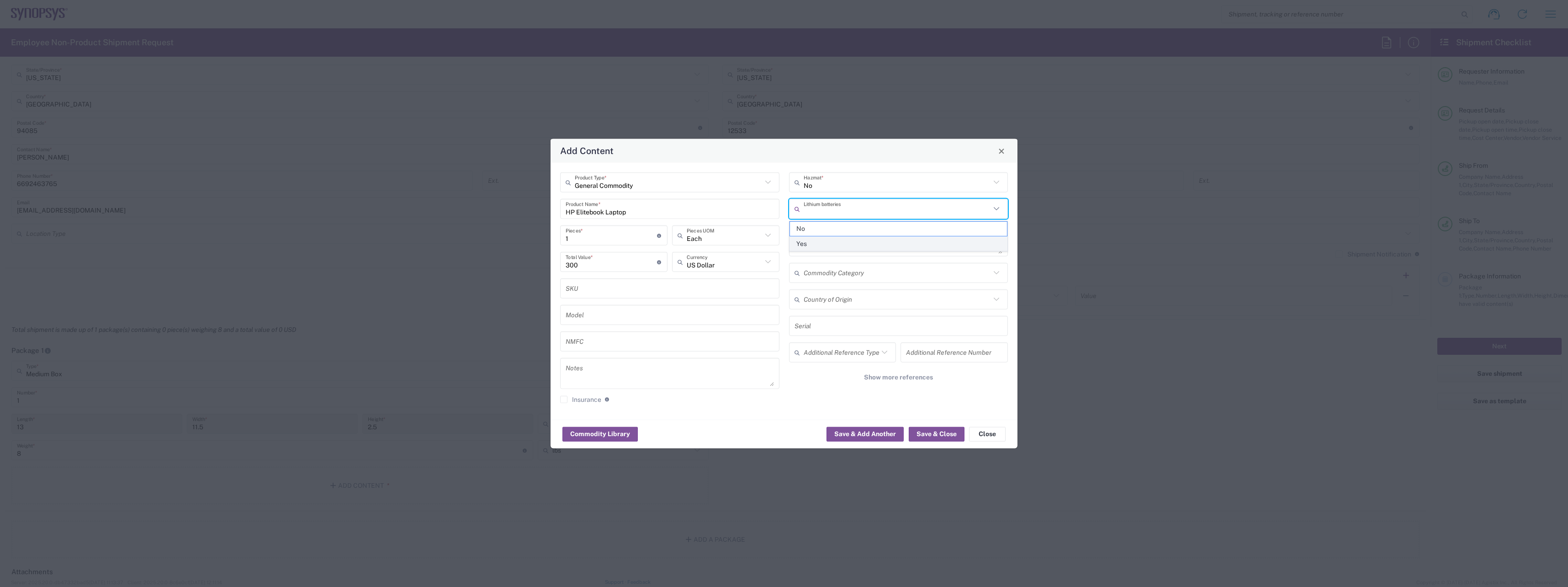
click at [894, 239] on span "Yes" at bounding box center [898, 244] width 217 height 14
type input "Yes"
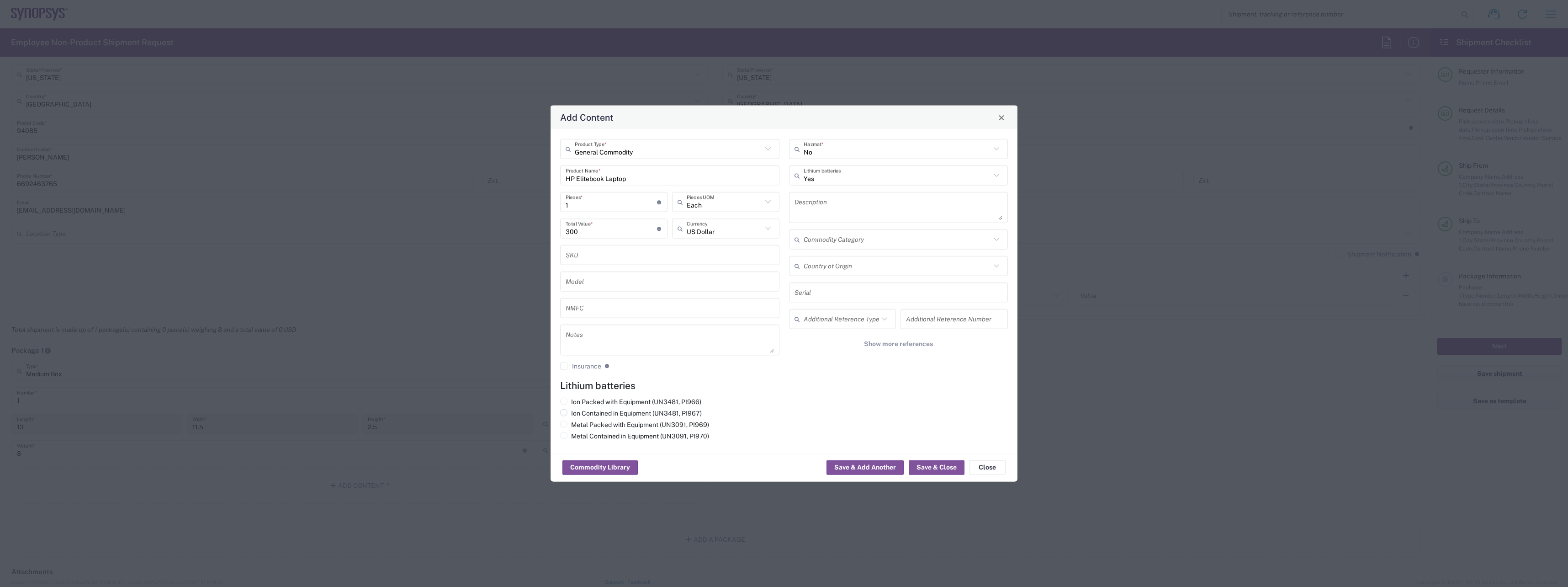
click at [564, 413] on span at bounding box center [564, 413] width 7 height 7
click at [571, 413] on input "Ion Contained in Equipment (UN3481, PI967)" at bounding box center [574, 412] width 6 height 6
radio input "true"
click at [946, 466] on button "Save & Close" at bounding box center [937, 468] width 56 height 15
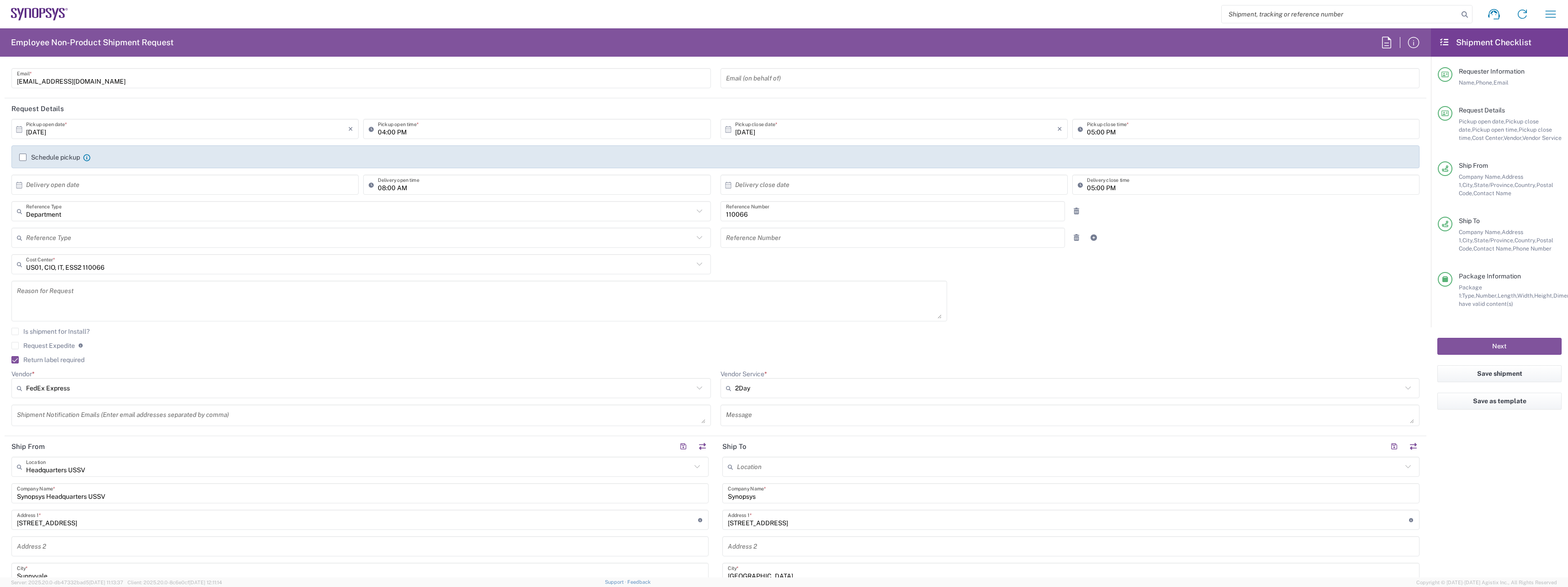
scroll to position [0, 0]
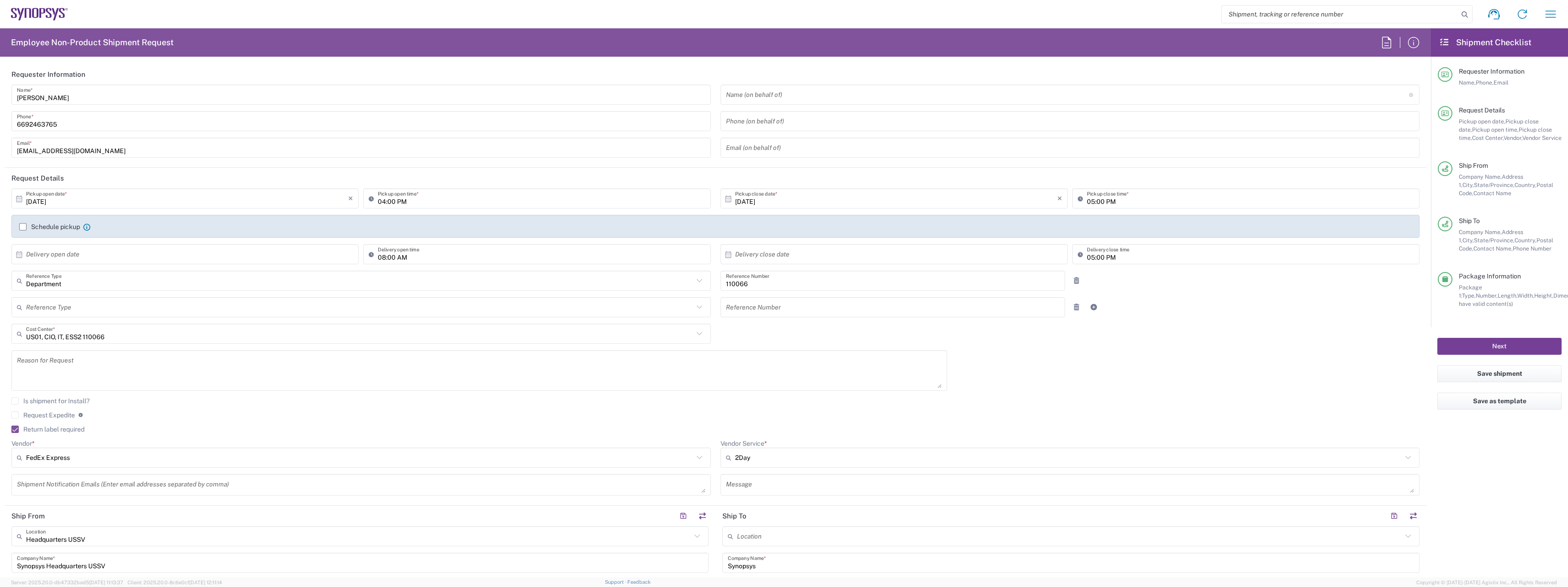
click at [1505, 345] on button "Next" at bounding box center [1499, 346] width 124 height 17
